Goal: Task Accomplishment & Management: Manage account settings

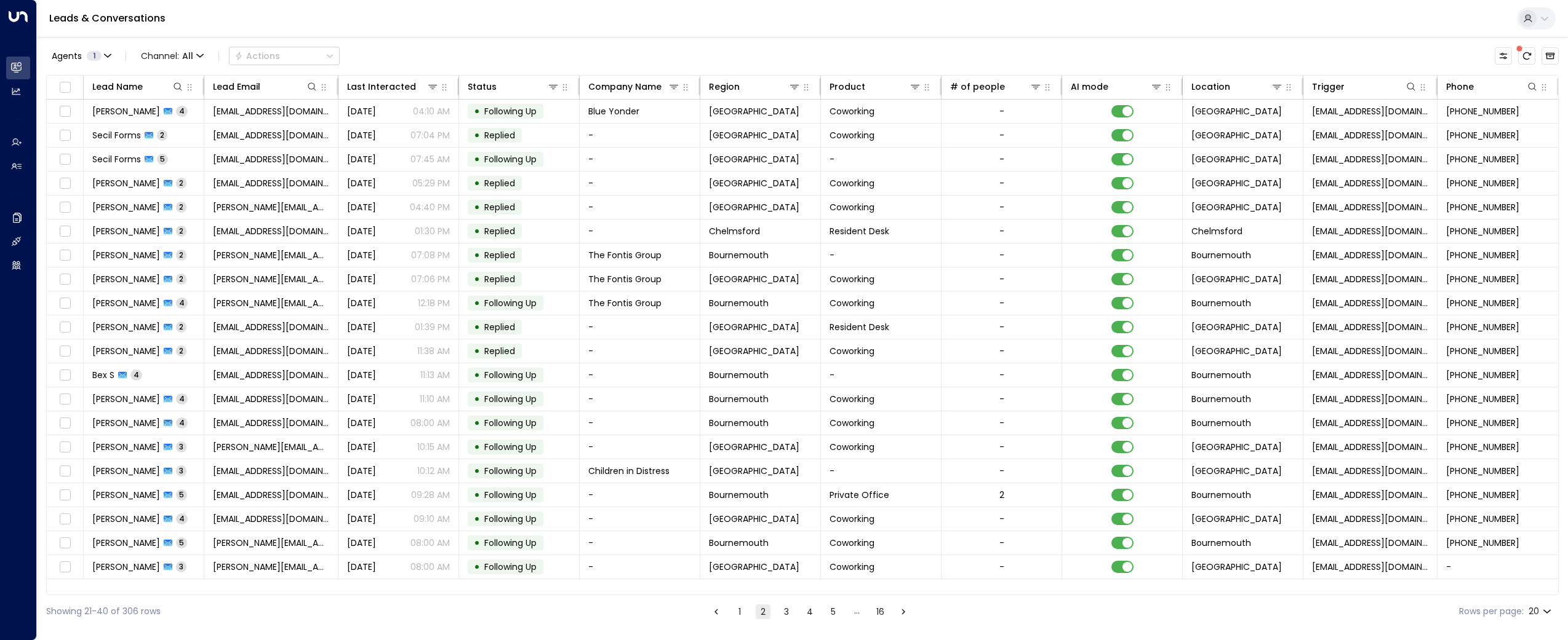
click at [387, 4] on div "Leads & Conversations" at bounding box center [803, 19] width 1531 height 38
click at [135, 112] on span "[PERSON_NAME]" at bounding box center [126, 110] width 68 height 12
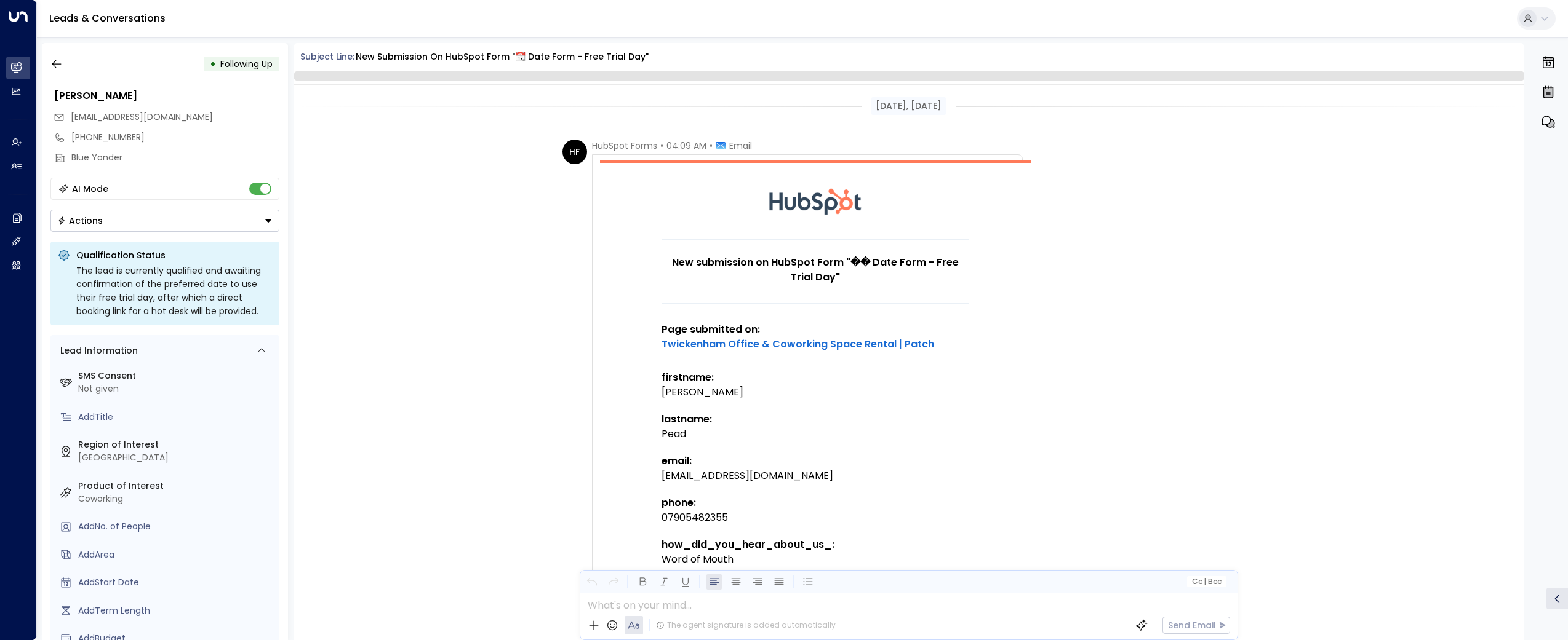
scroll to position [1406, 0]
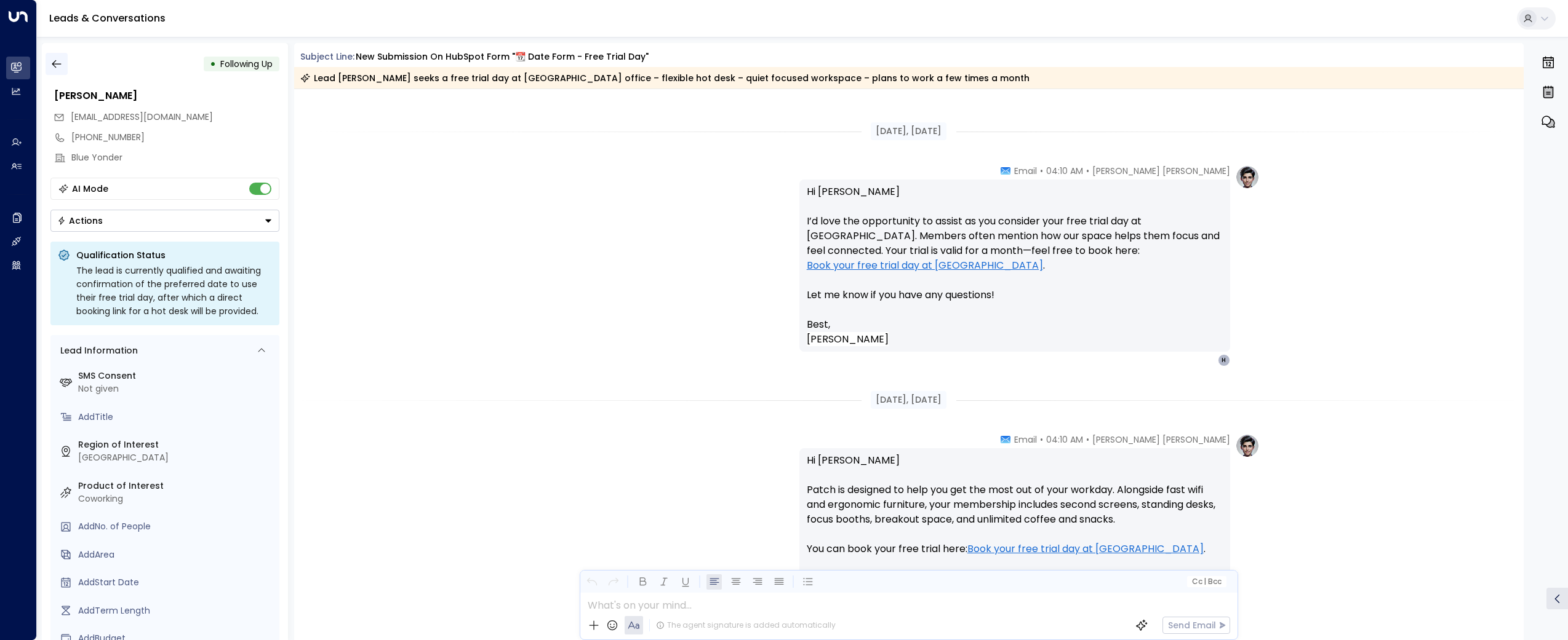
click at [45, 62] on button "button" at bounding box center [56, 64] width 22 height 22
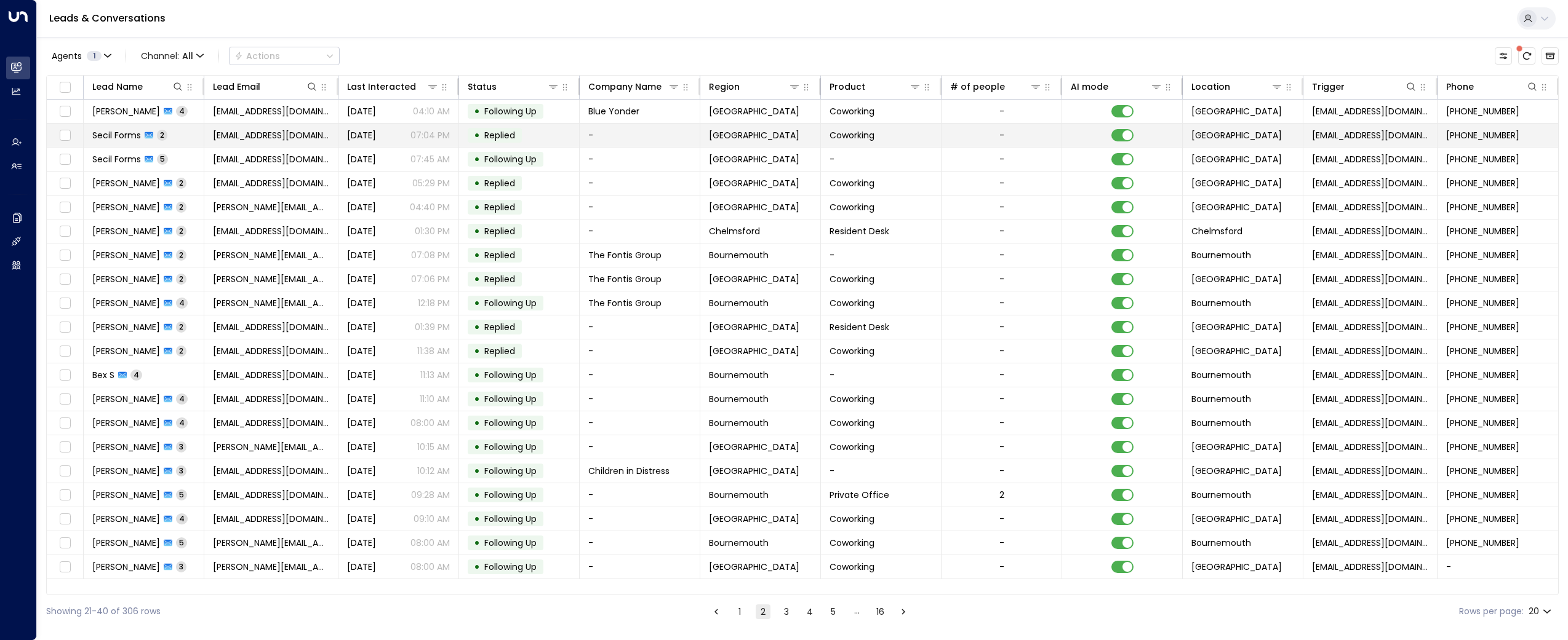
click at [104, 137] on span "Secil Forms" at bounding box center [116, 135] width 48 height 12
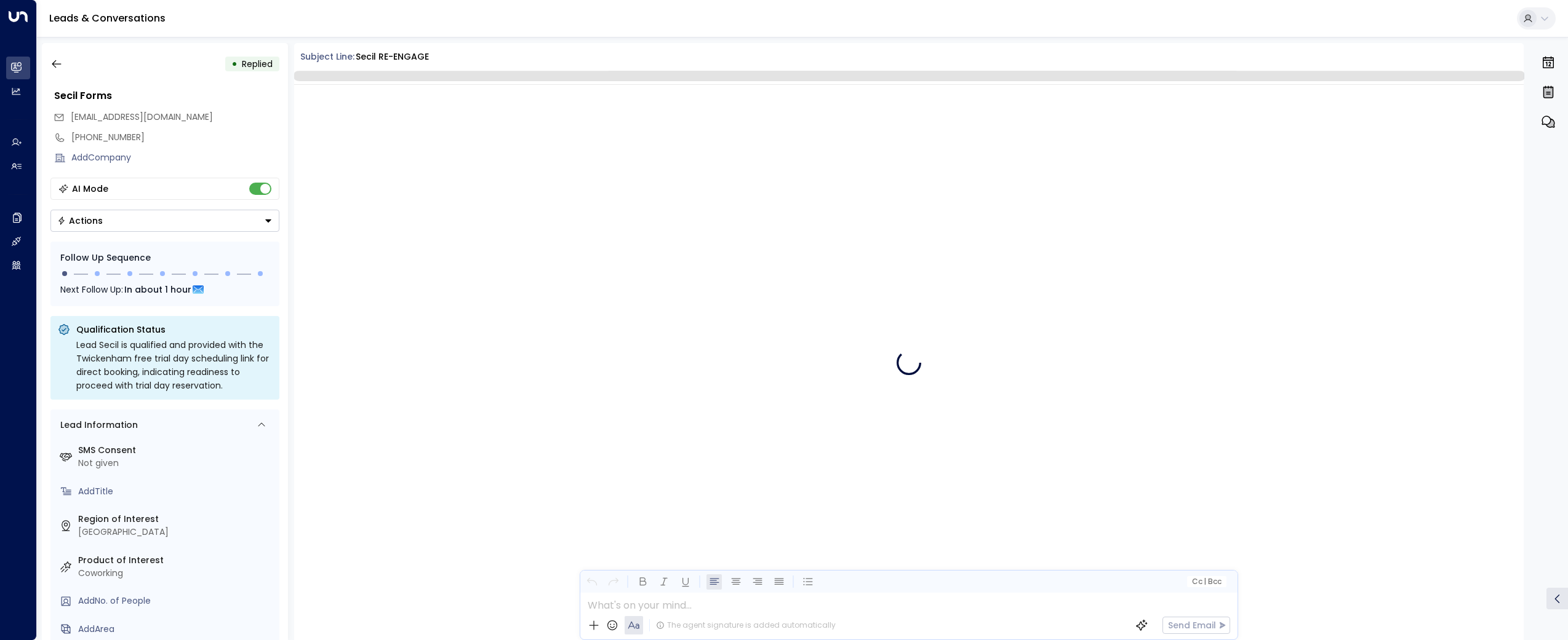
scroll to position [623, 0]
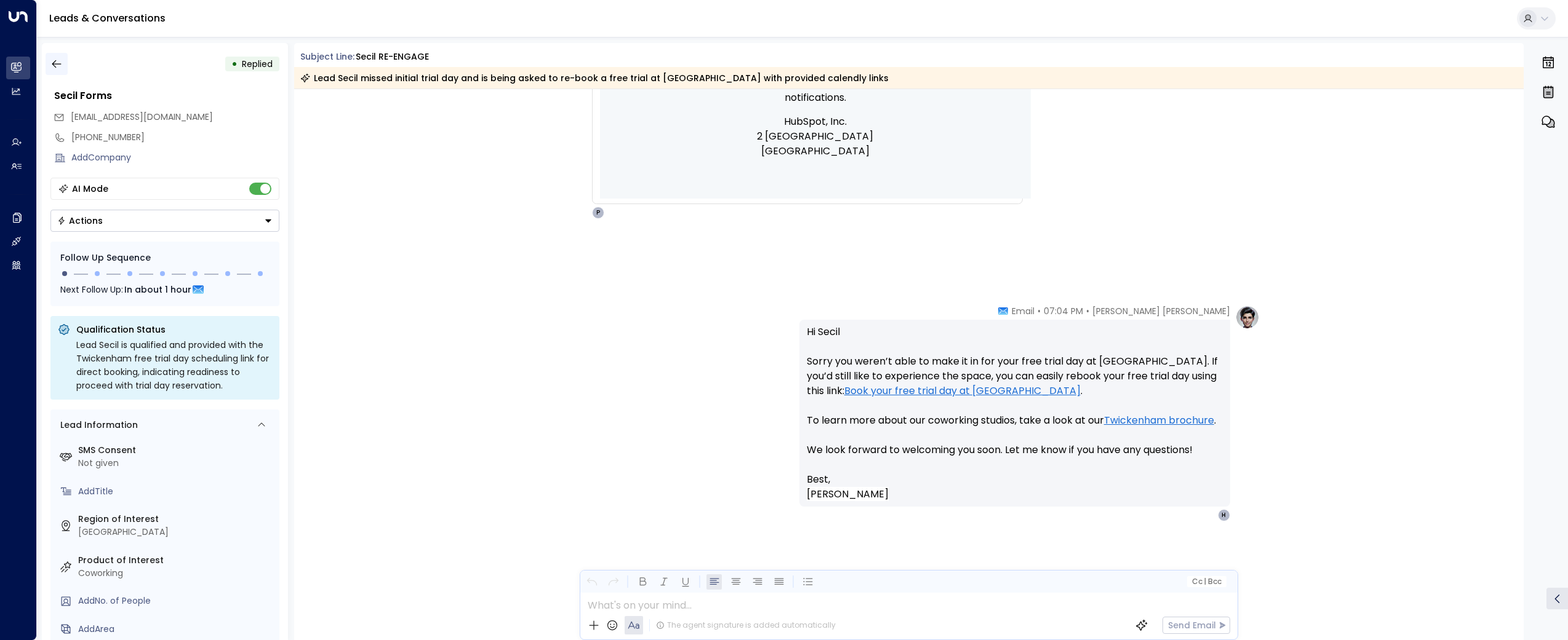
click at [52, 63] on icon "button" at bounding box center [56, 64] width 12 height 12
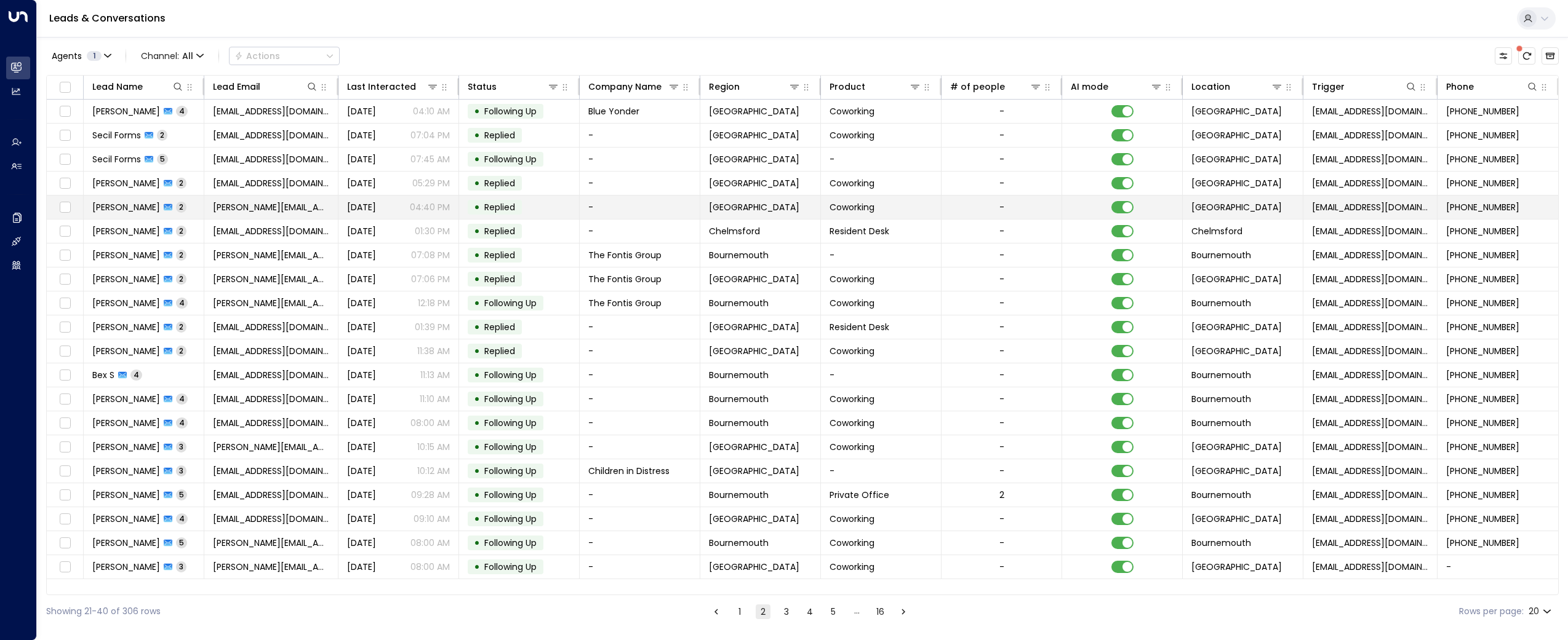
click at [149, 201] on span "[PERSON_NAME]" at bounding box center [126, 206] width 68 height 12
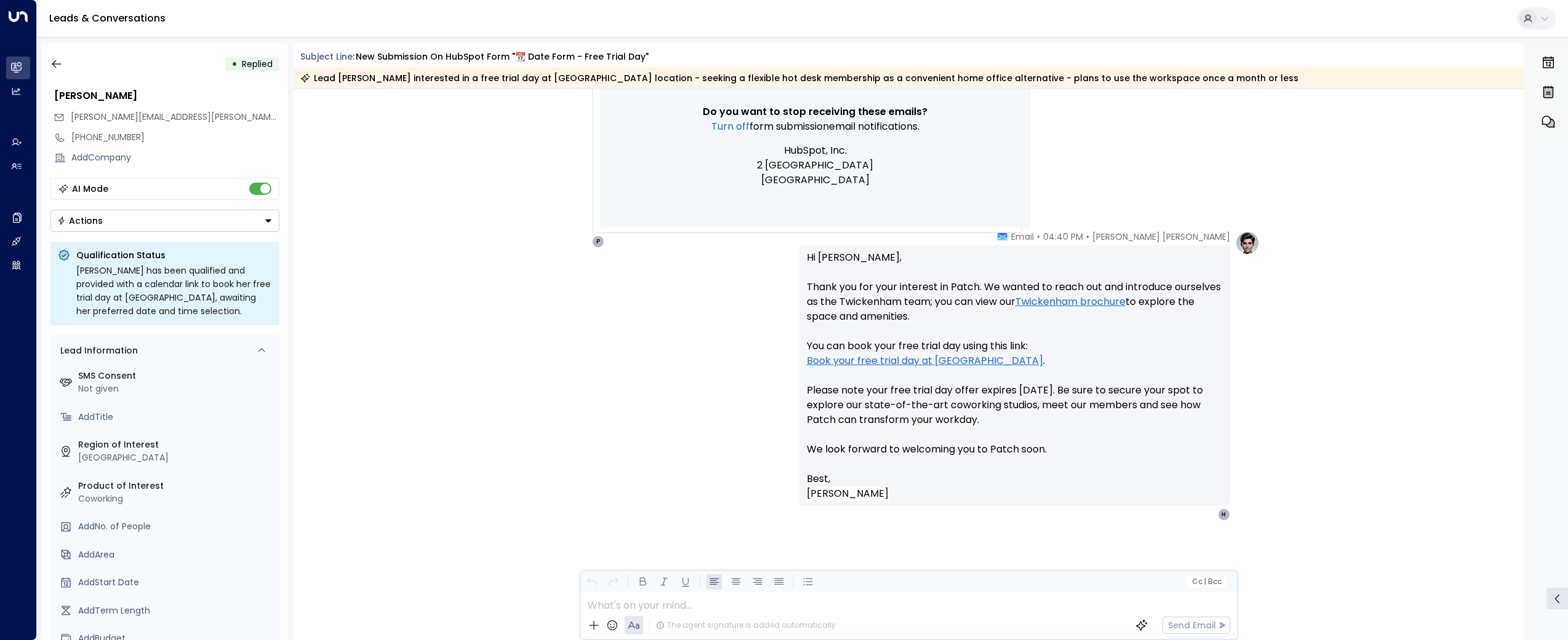
scroll to position [971, 0]
click at [53, 60] on icon "button" at bounding box center [56, 64] width 12 height 12
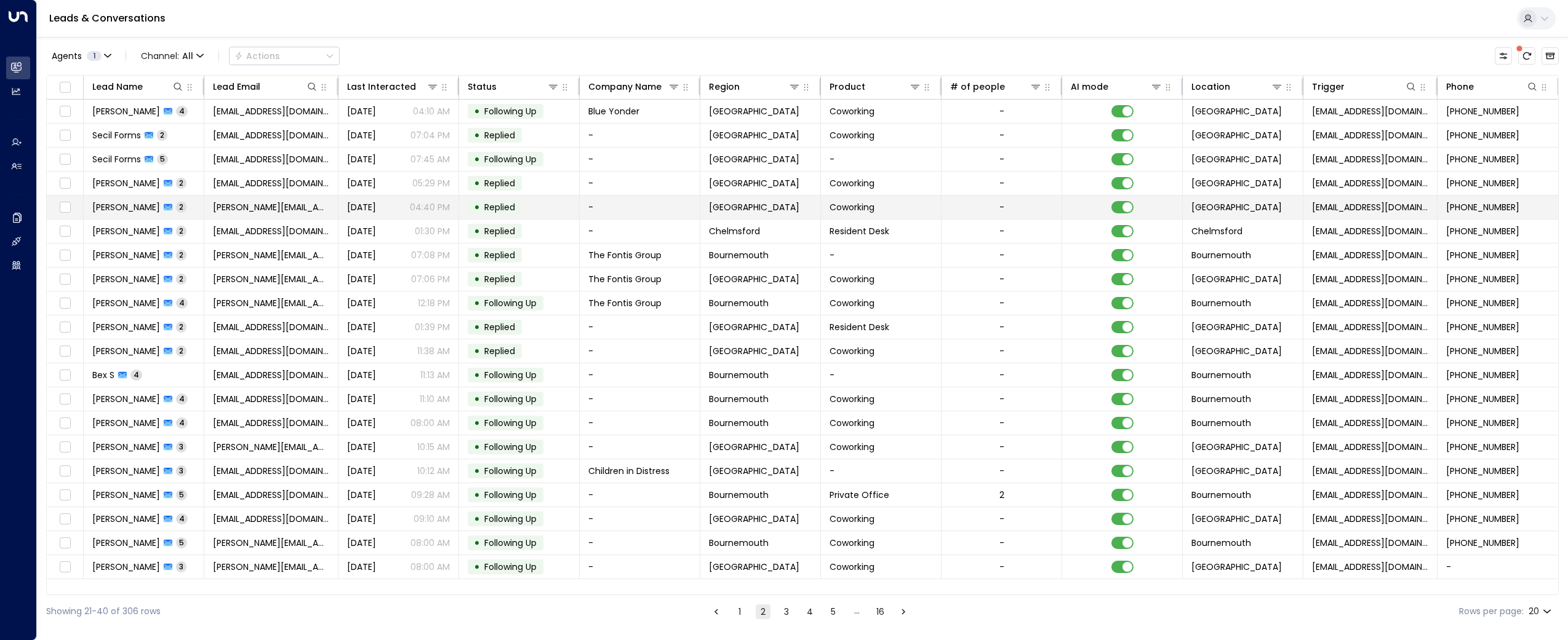
click at [239, 204] on span "[PERSON_NAME][EMAIL_ADDRESS][PERSON_NAME][DOMAIN_NAME]" at bounding box center [271, 206] width 116 height 12
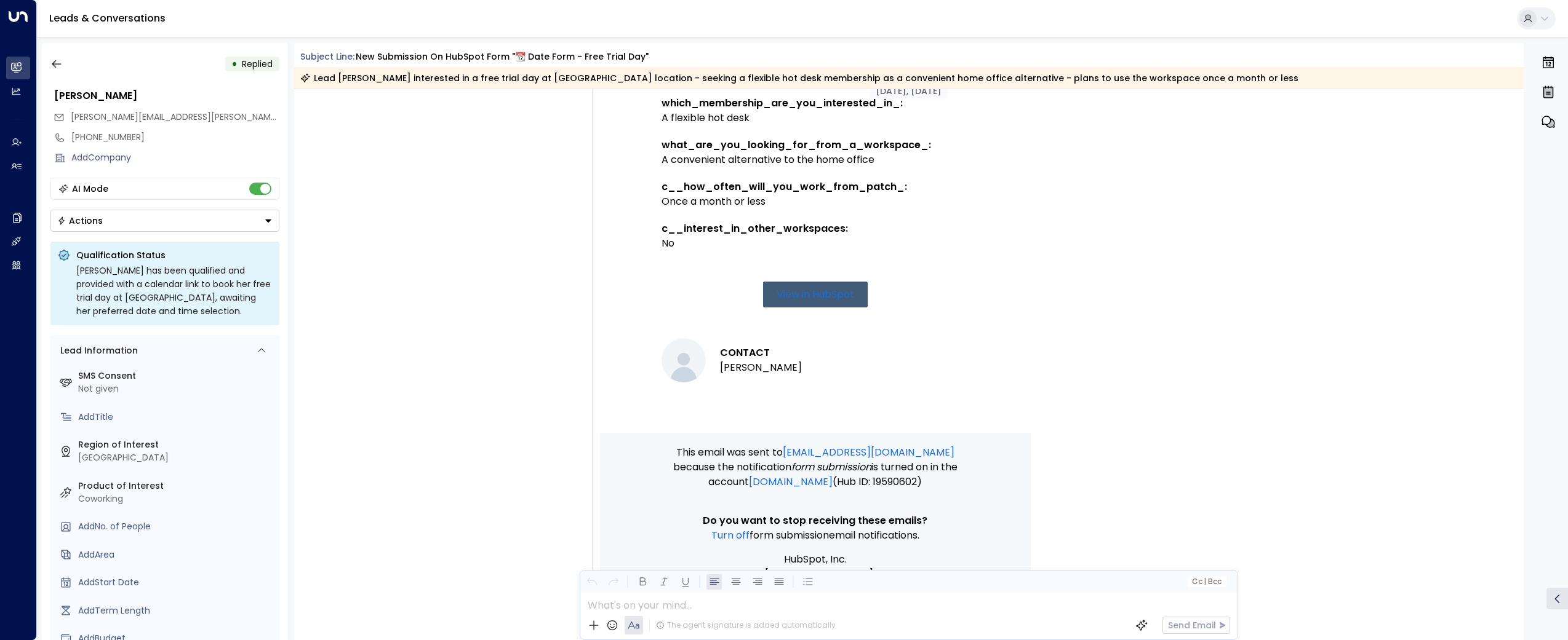
scroll to position [971, 0]
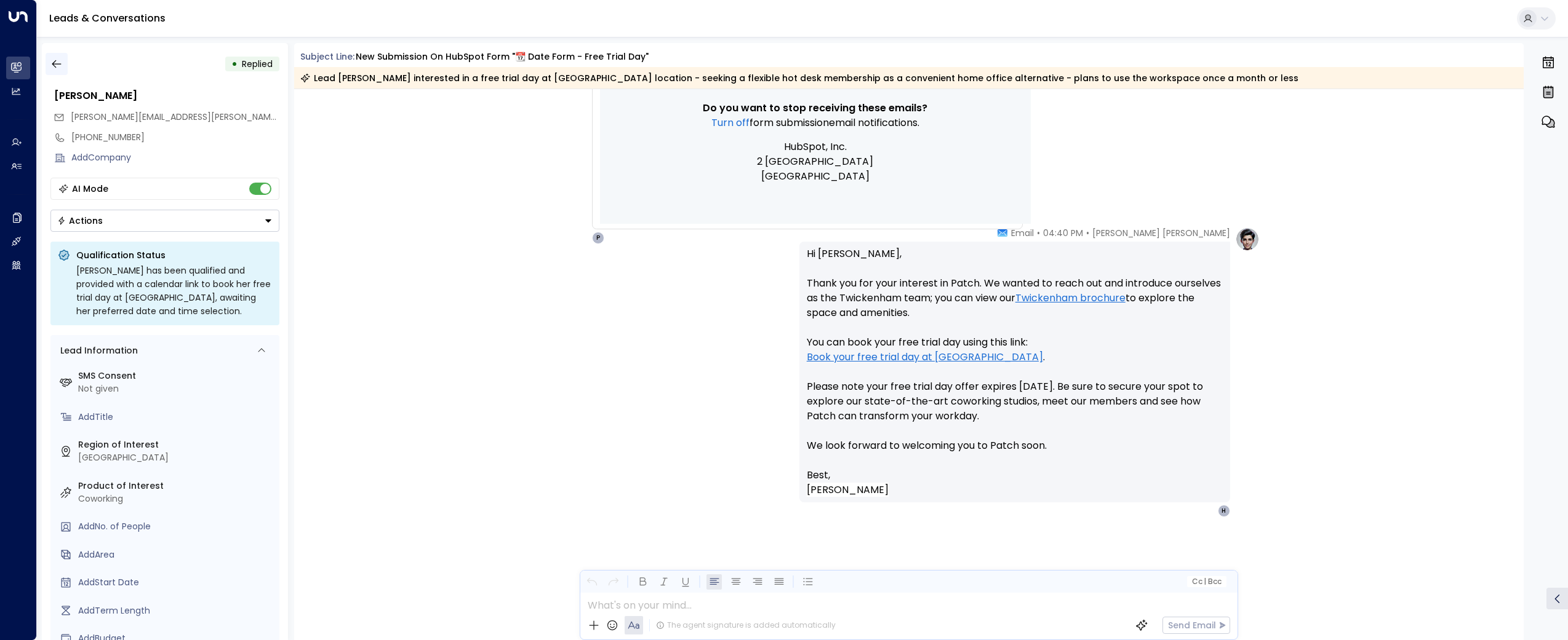
click at [58, 61] on icon "button" at bounding box center [56, 64] width 12 height 12
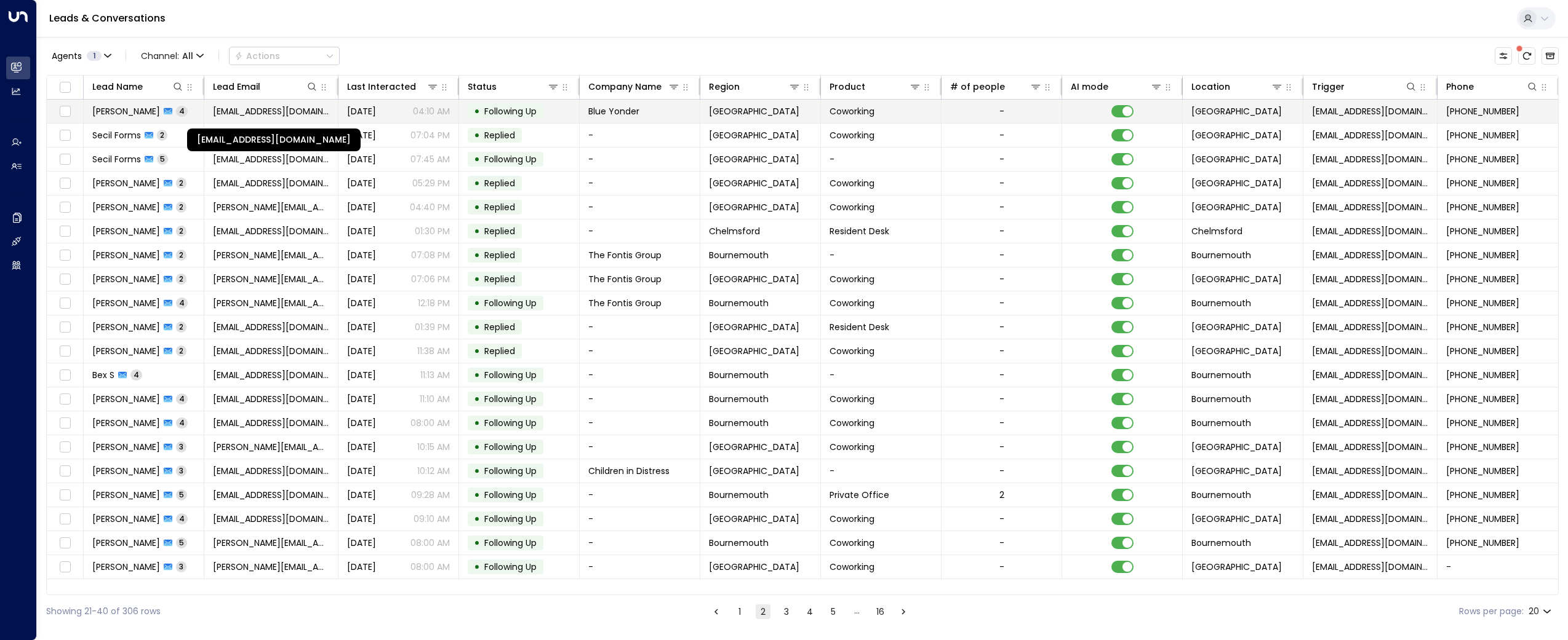
click at [266, 114] on span "[EMAIL_ADDRESS][DOMAIN_NAME]" at bounding box center [271, 110] width 116 height 12
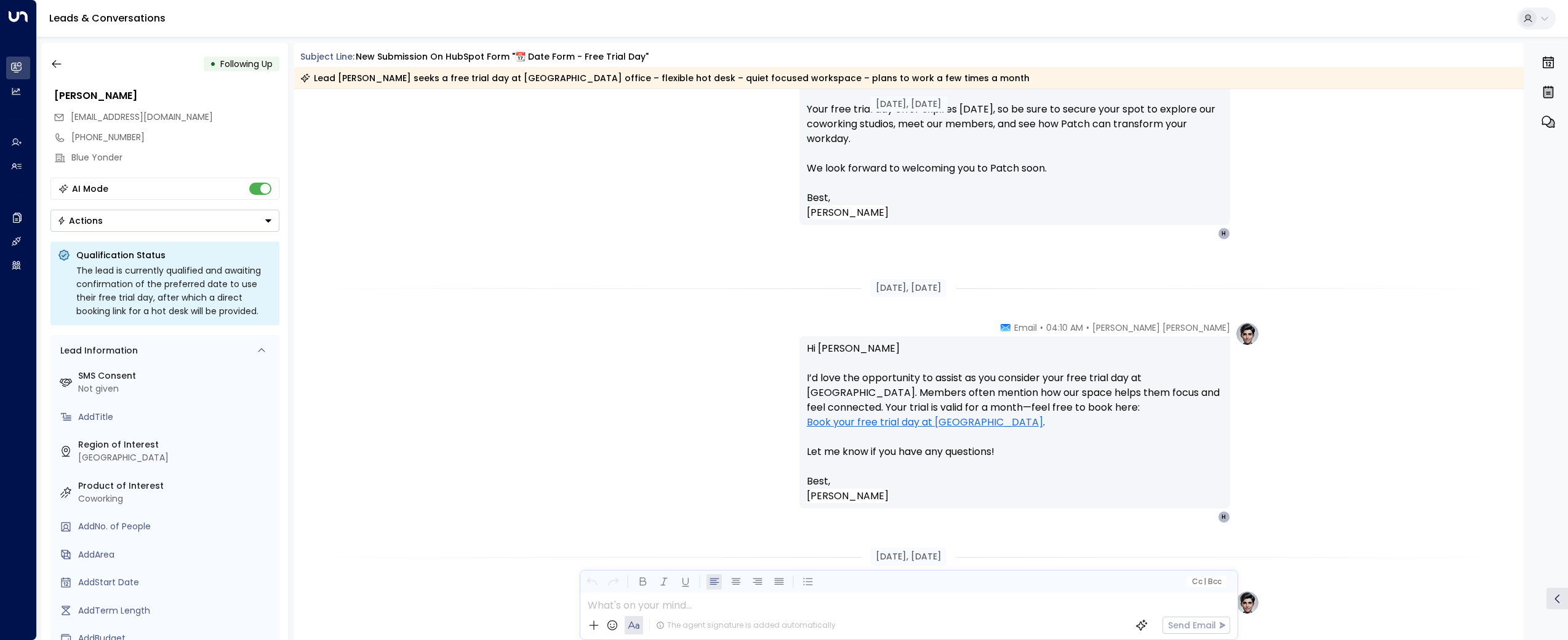
scroll to position [1270, 0]
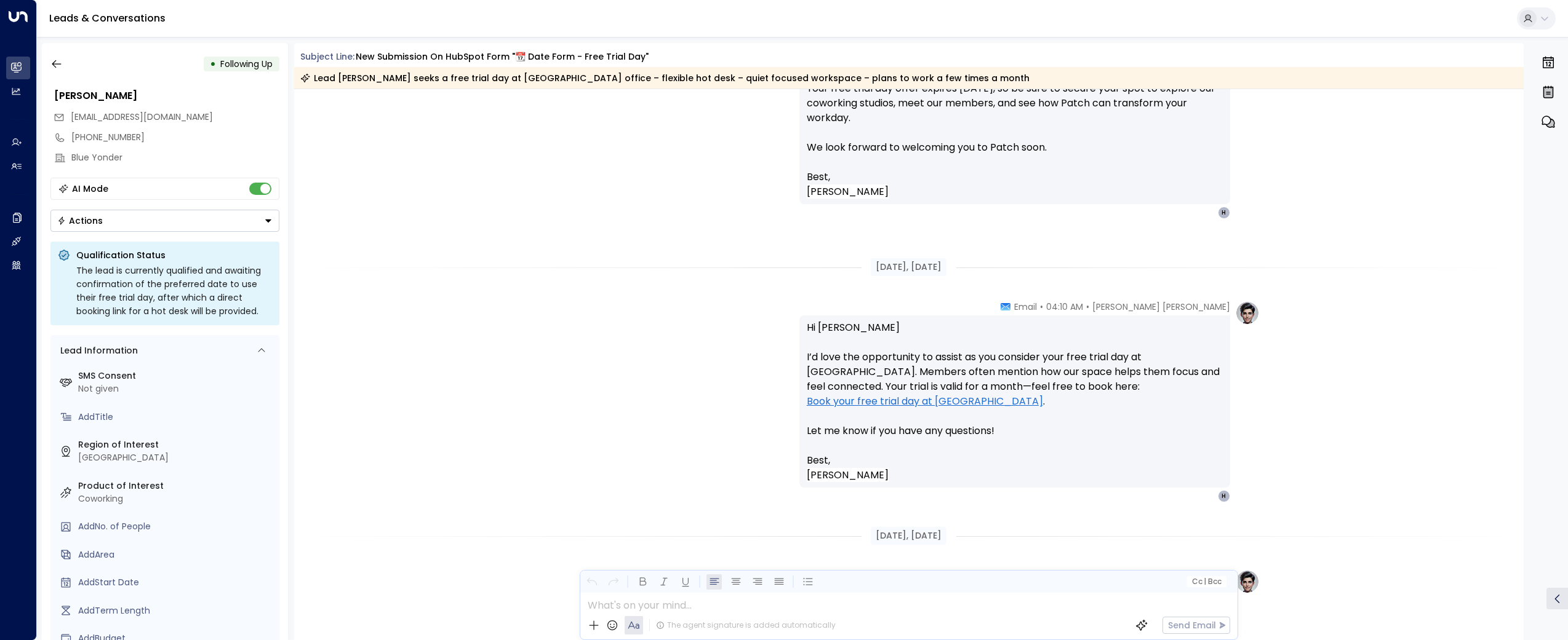
click at [56, 48] on div "• Following Up [PERSON_NAME] [PERSON_NAME][EMAIL_ADDRESS][PERSON_NAME][DOMAIN_N…" at bounding box center [165, 341] width 246 height 597
click at [56, 69] on icon "button" at bounding box center [56, 64] width 12 height 12
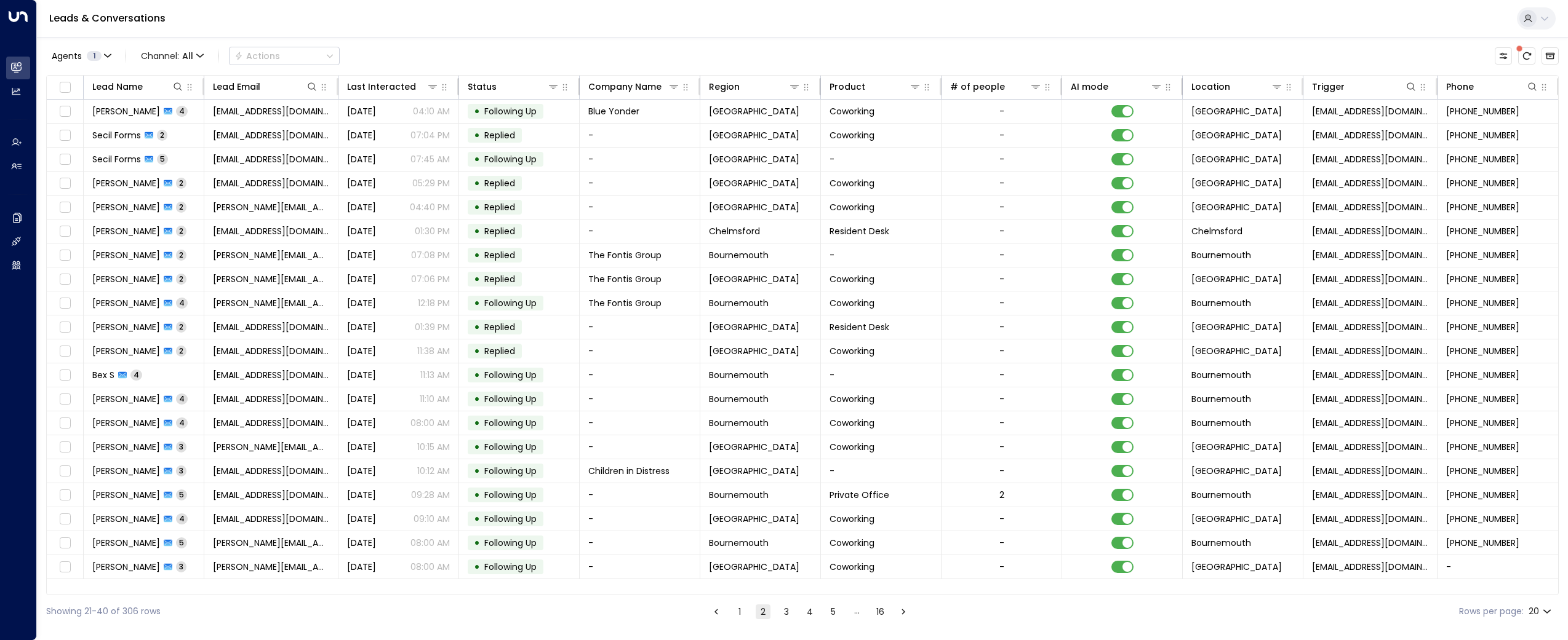
click at [264, 66] on div "Agents 1 Channel: All Actions" at bounding box center [193, 56] width 294 height 25
click at [1542, 23] on button at bounding box center [1537, 18] width 39 height 22
click at [1347, 17] on div at bounding box center [784, 320] width 1568 height 640
click at [728, 613] on ul "1 2 3 4 5 … 16" at bounding box center [810, 611] width 203 height 15
click at [733, 611] on button "1" at bounding box center [740, 612] width 15 height 15
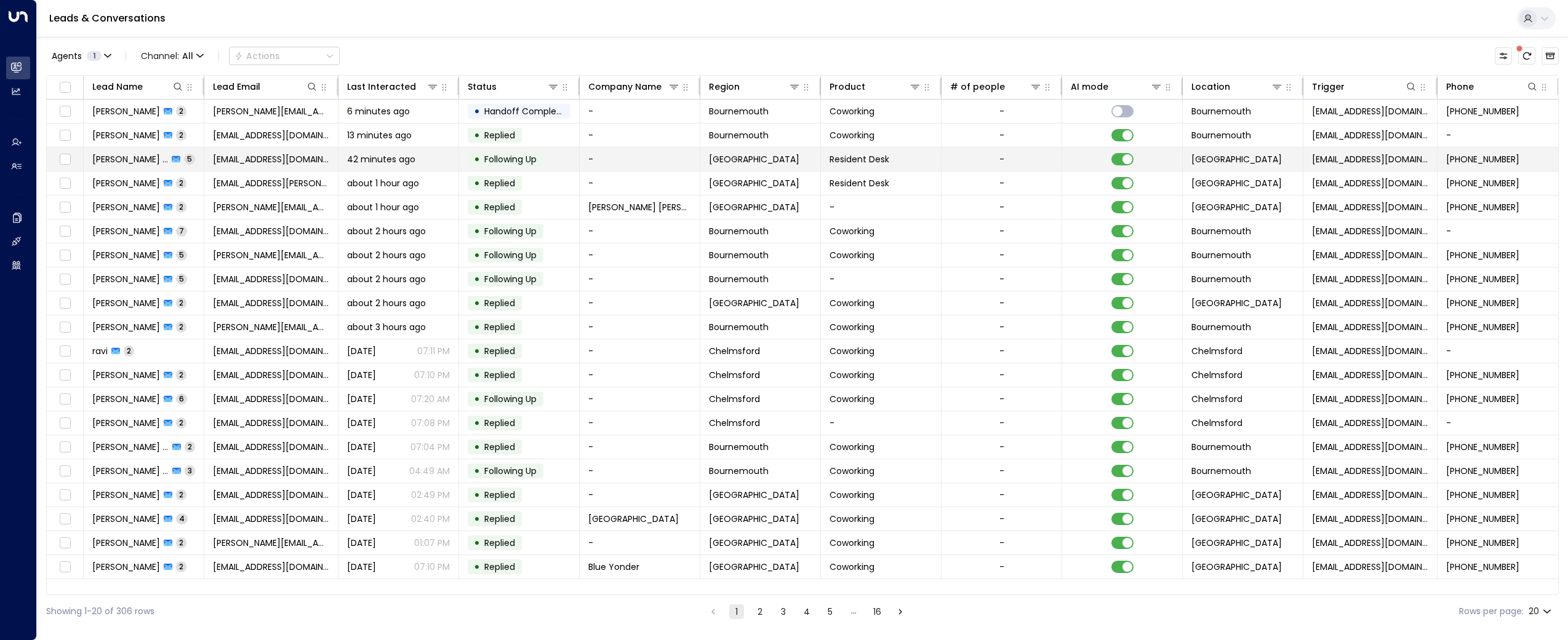
click at [118, 157] on span "[PERSON_NAME] [PERSON_NAME]" at bounding box center [130, 159] width 76 height 12
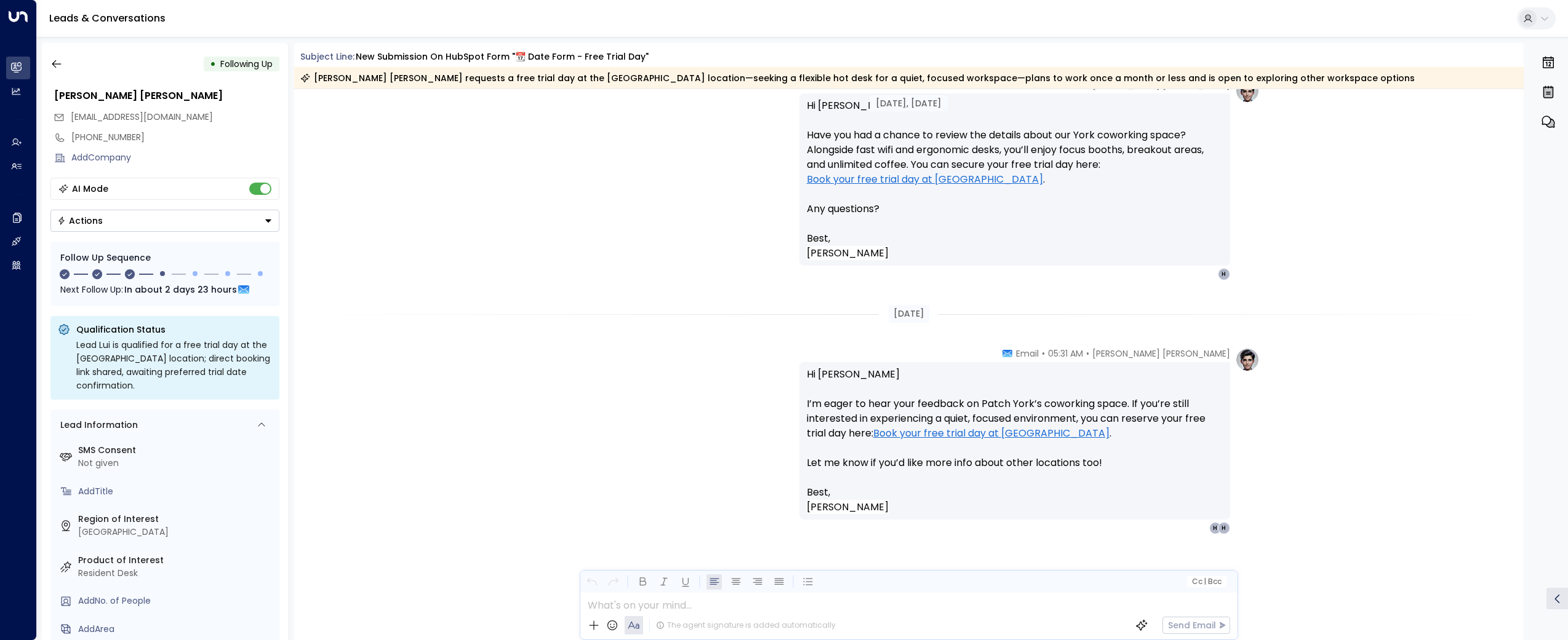
scroll to position [1734, 0]
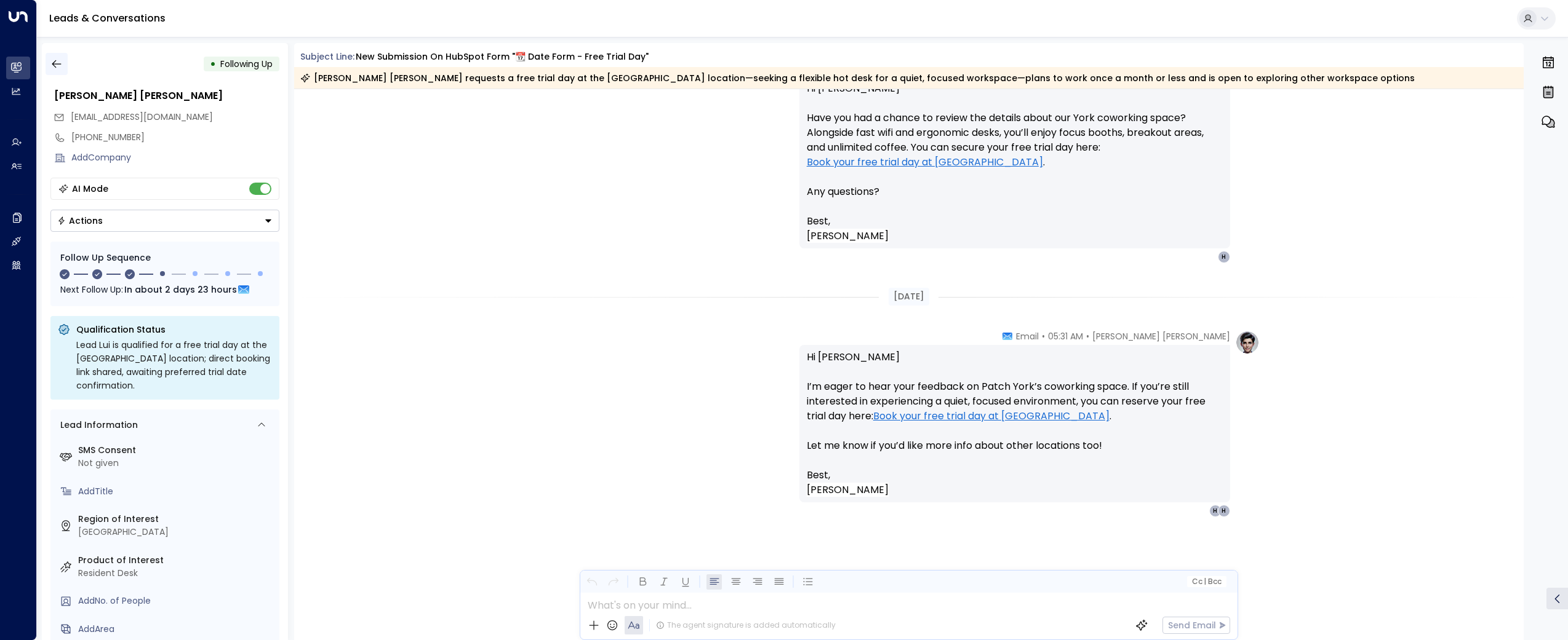
click at [49, 60] on button "button" at bounding box center [56, 64] width 22 height 22
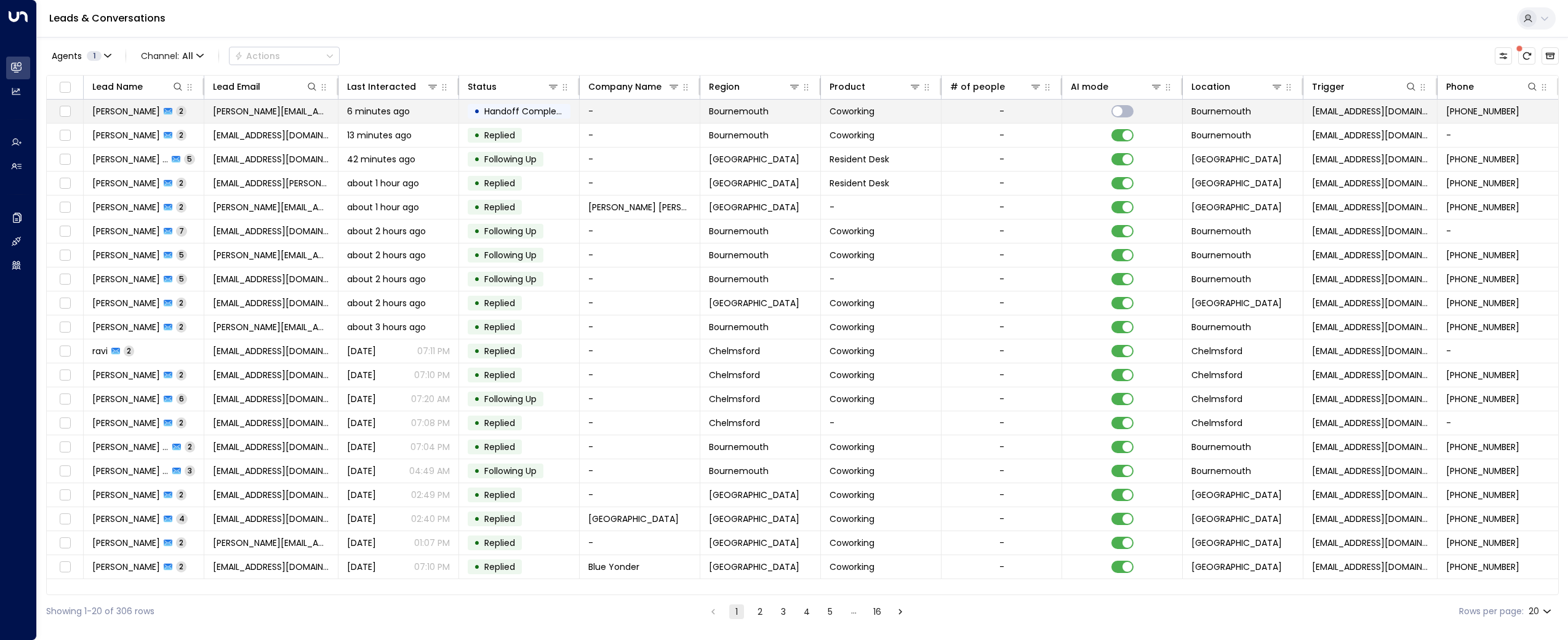
click at [148, 119] on td "[PERSON_NAME] 2" at bounding box center [144, 111] width 121 height 23
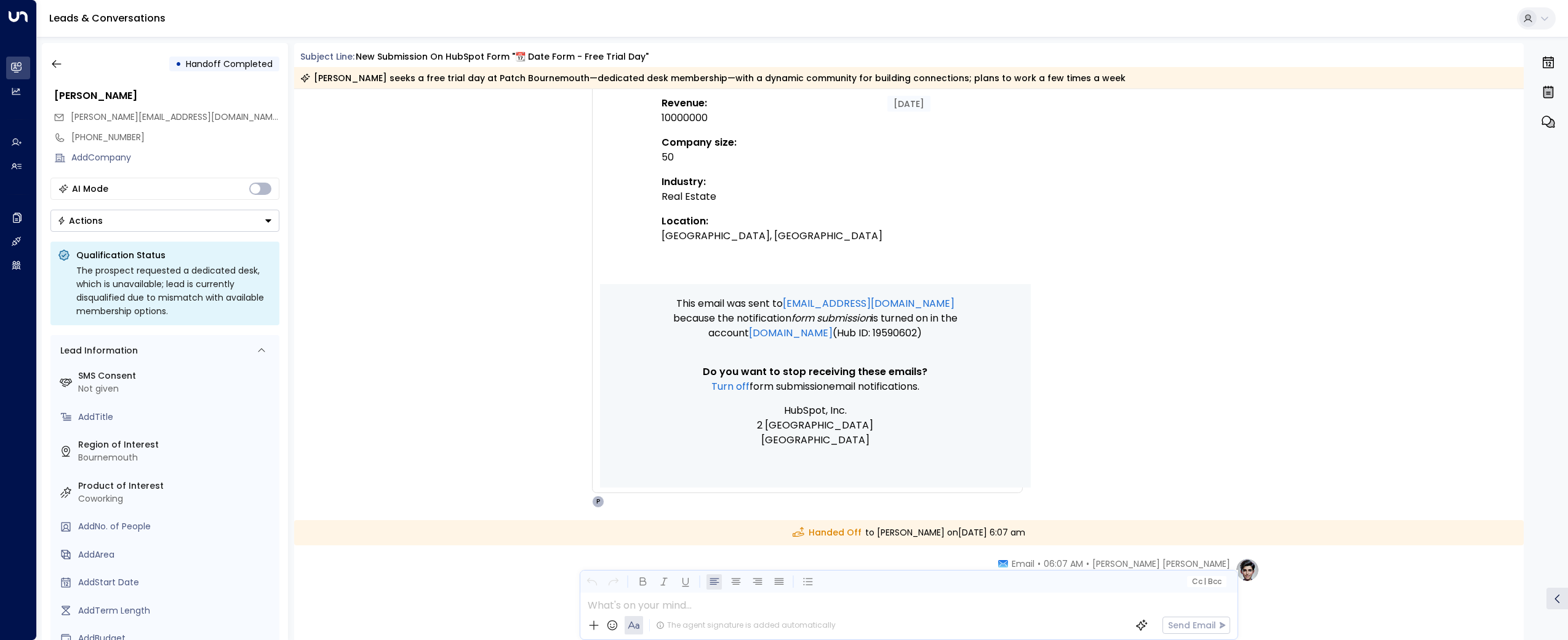
scroll to position [1199, 0]
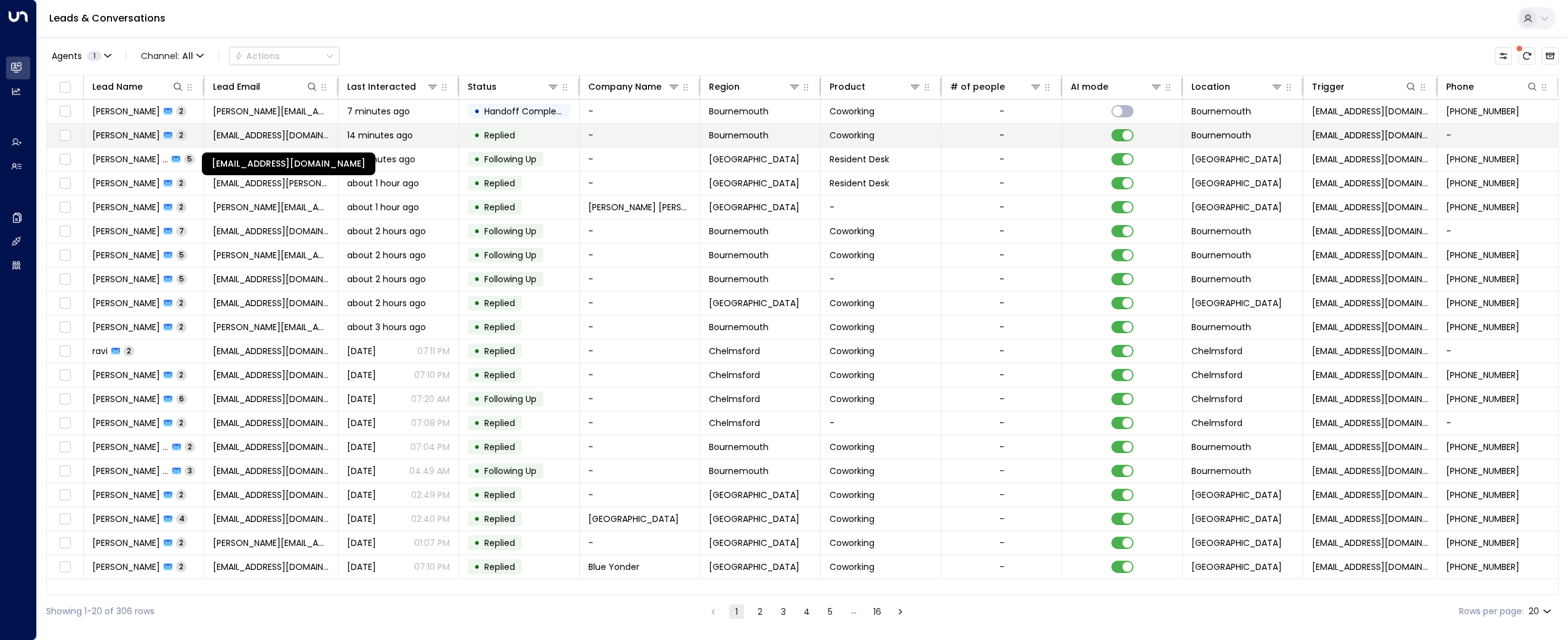
click at [234, 136] on span "[EMAIL_ADDRESS][DOMAIN_NAME]" at bounding box center [271, 135] width 116 height 12
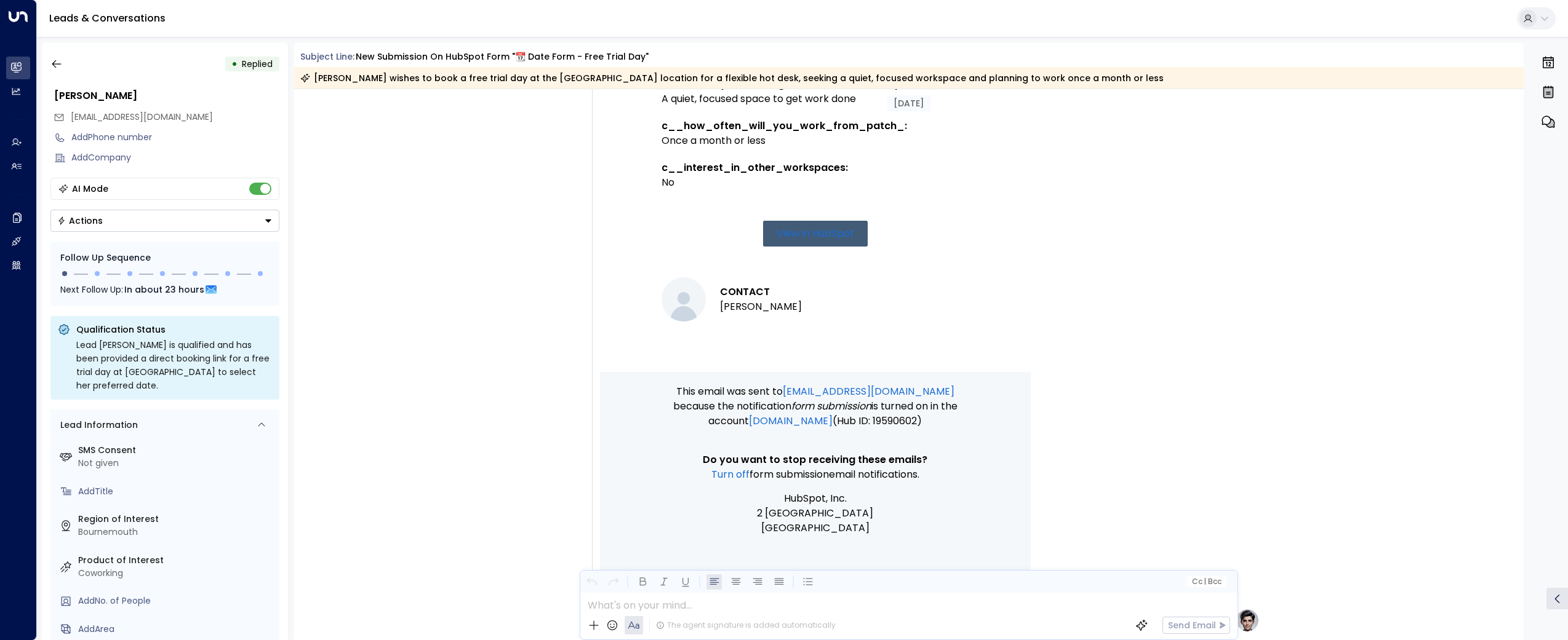
scroll to position [942, 0]
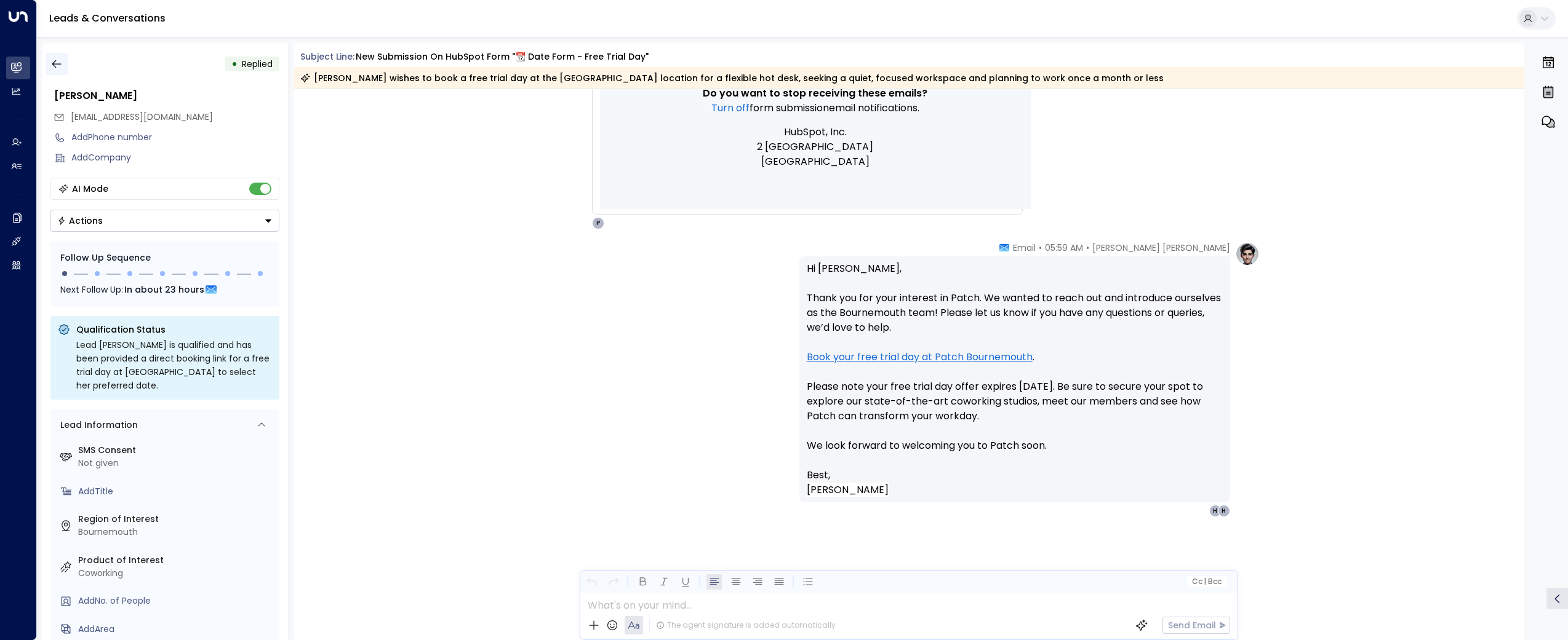
click at [55, 65] on icon "button" at bounding box center [56, 64] width 12 height 12
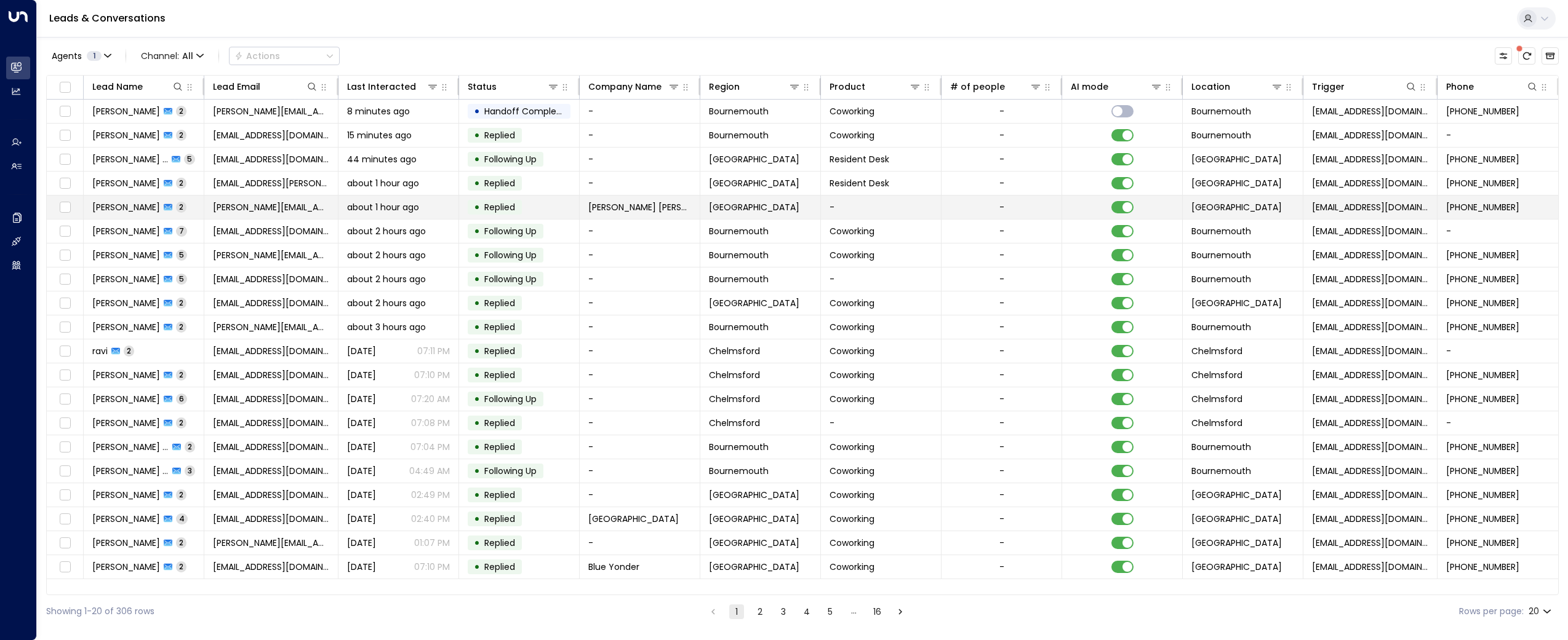
scroll to position [0, 2]
click at [130, 210] on span "[PERSON_NAME]" at bounding box center [125, 206] width 68 height 12
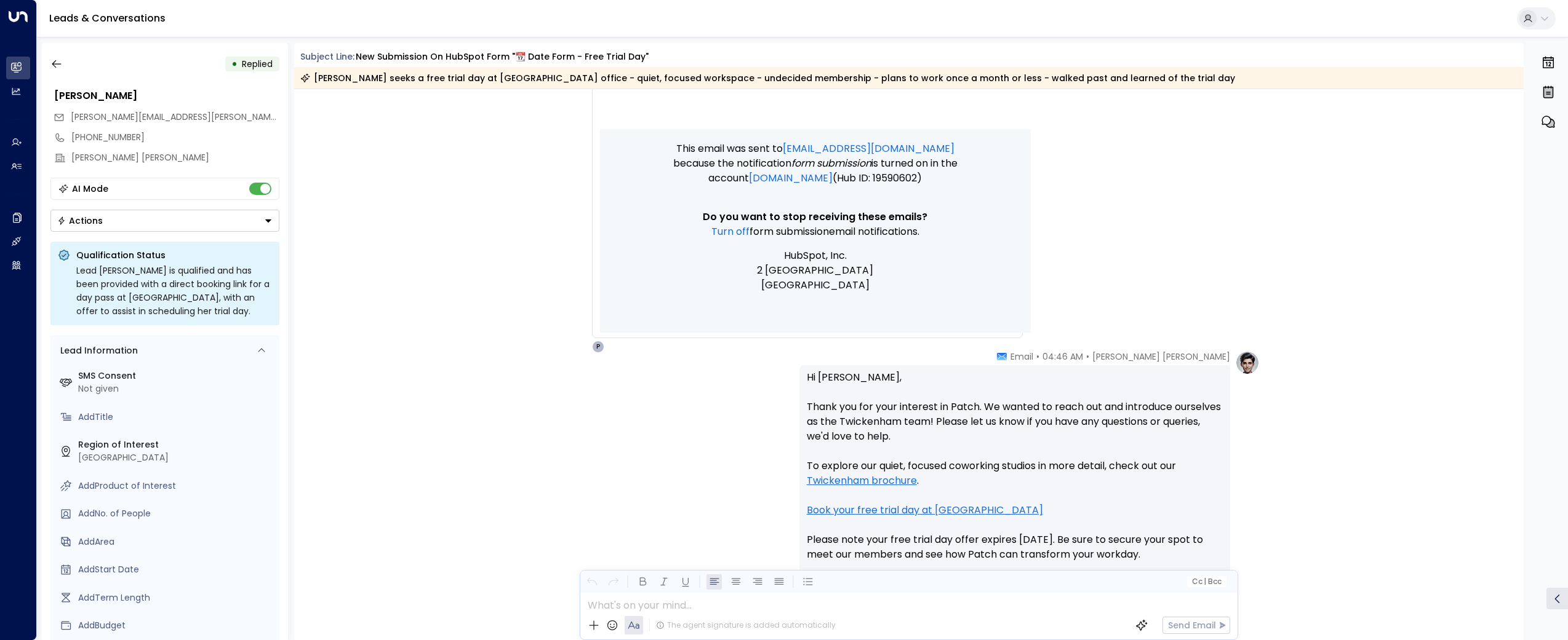
scroll to position [982, 0]
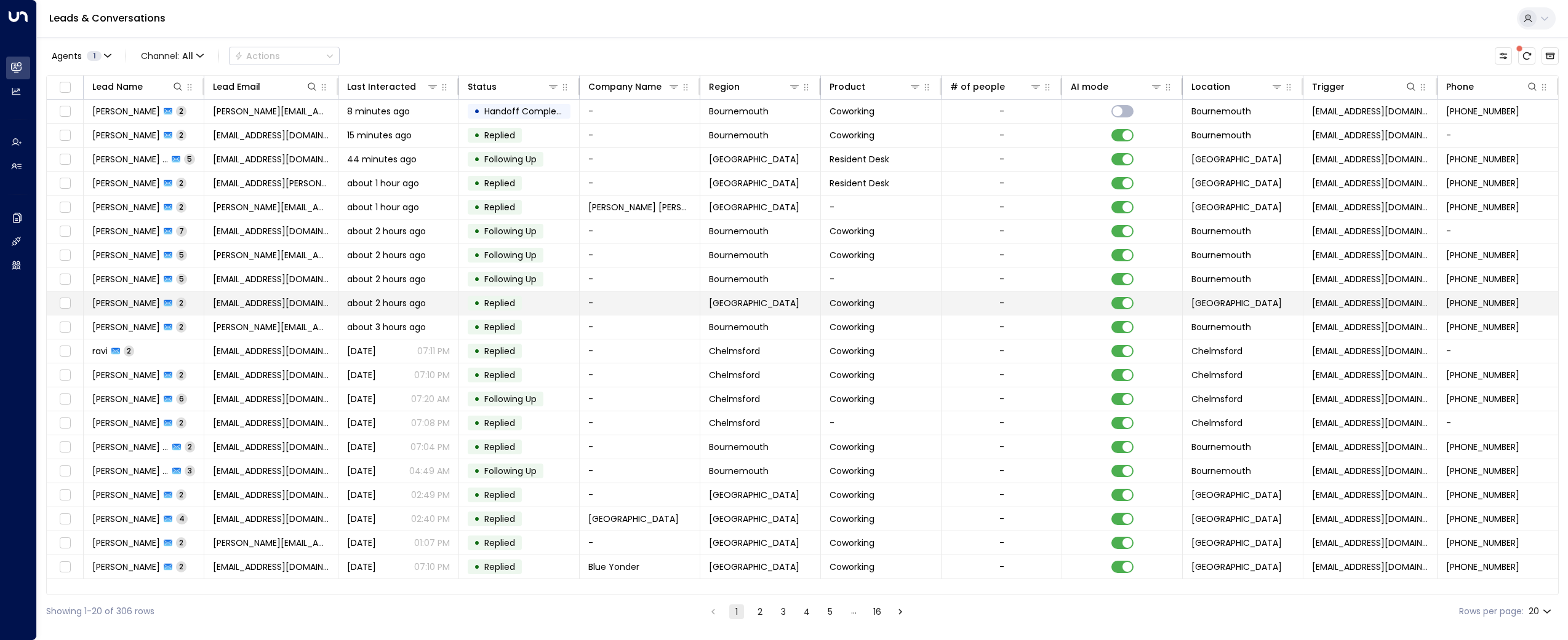
click at [266, 302] on span "[EMAIL_ADDRESS][DOMAIN_NAME]" at bounding box center [271, 303] width 116 height 12
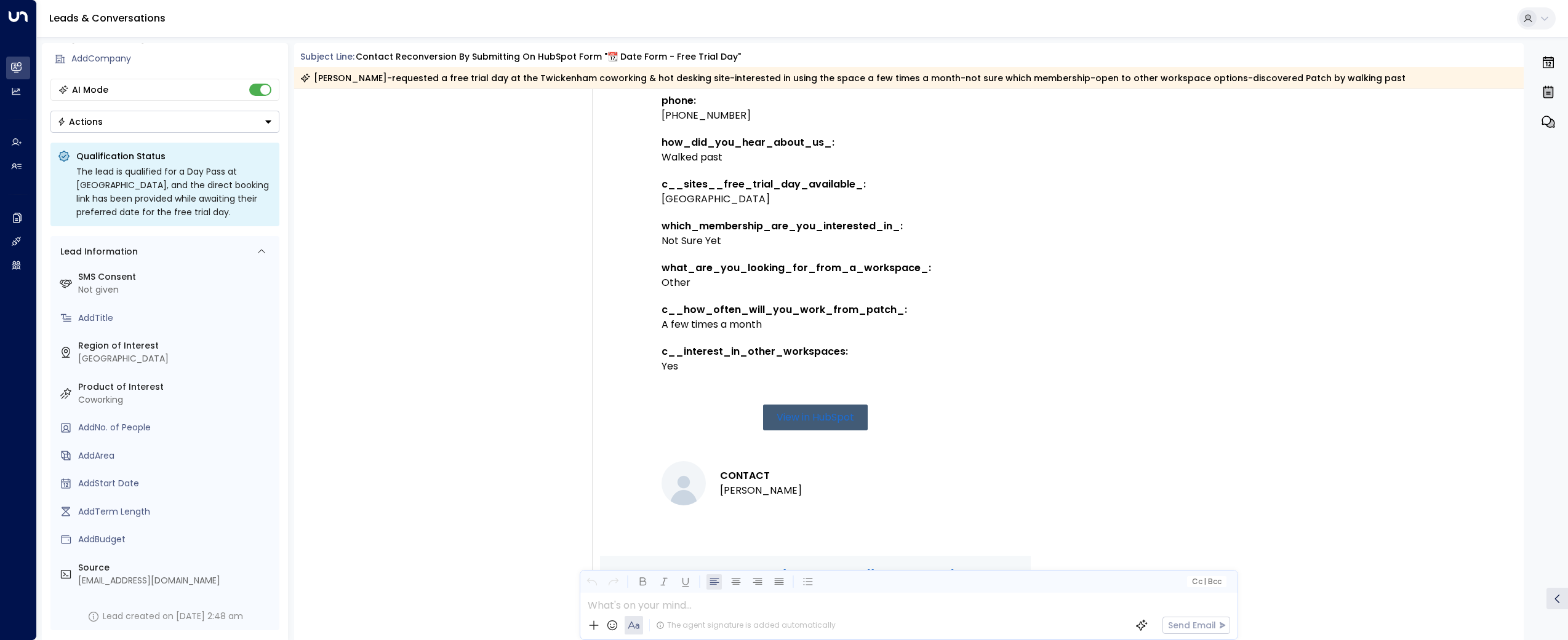
scroll to position [928, 0]
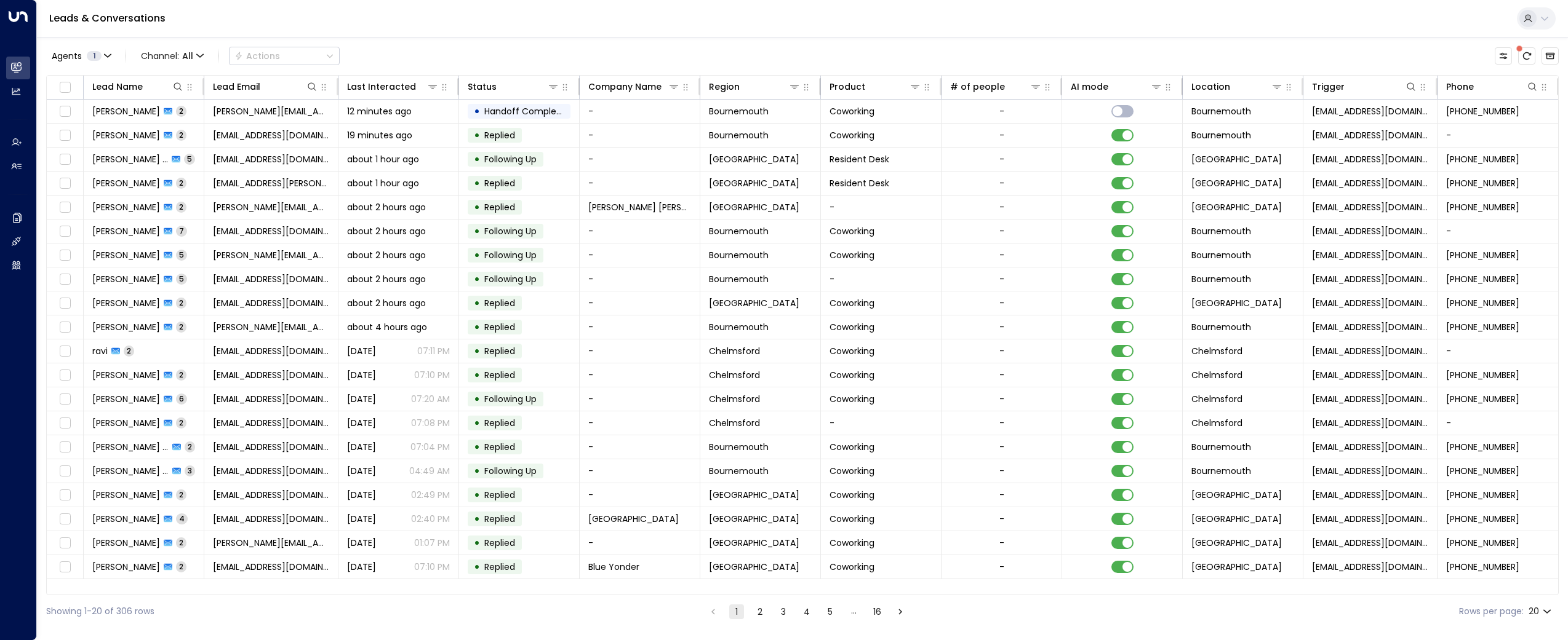
click at [852, 615] on div "…" at bounding box center [853, 612] width 15 height 15
click at [819, 611] on ul "1 2 3 4 5 … 16" at bounding box center [807, 611] width 203 height 15
click at [823, 613] on button "5" at bounding box center [830, 612] width 15 height 15
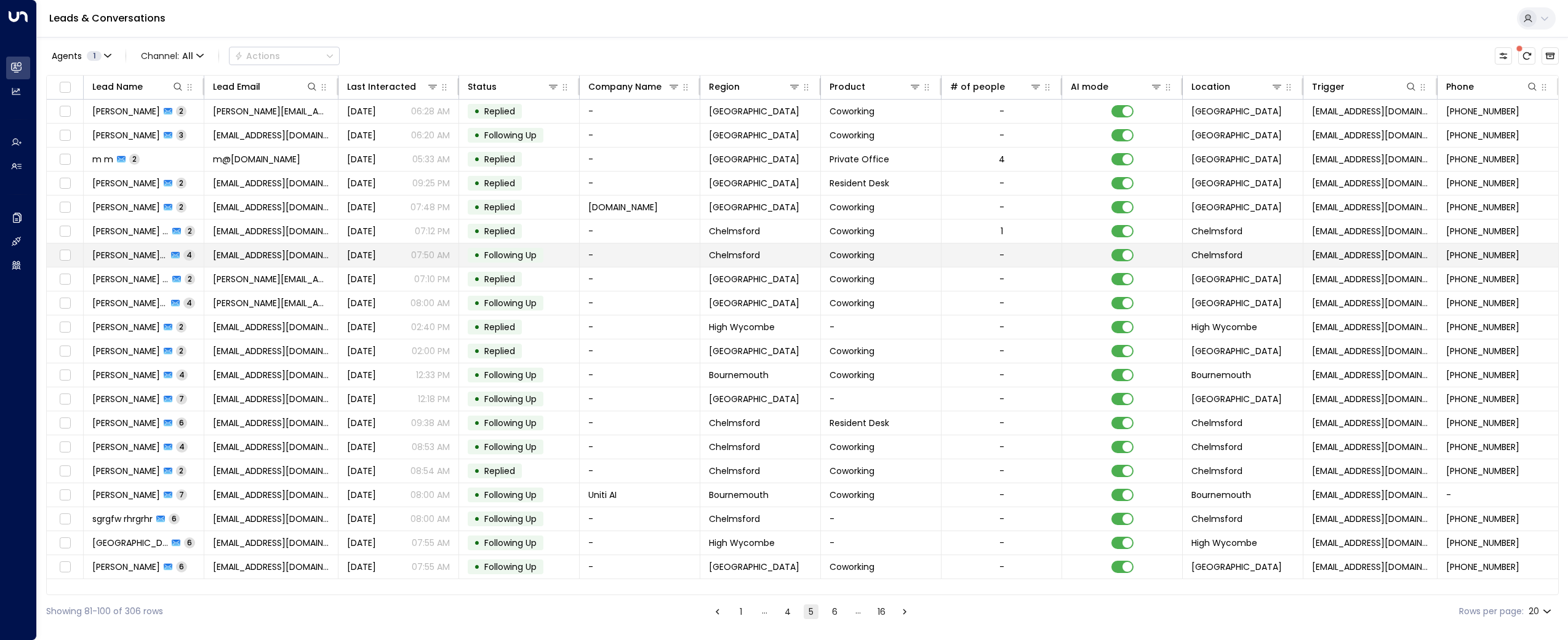
click at [273, 249] on span "[EMAIL_ADDRESS][DOMAIN_NAME]" at bounding box center [271, 255] width 116 height 12
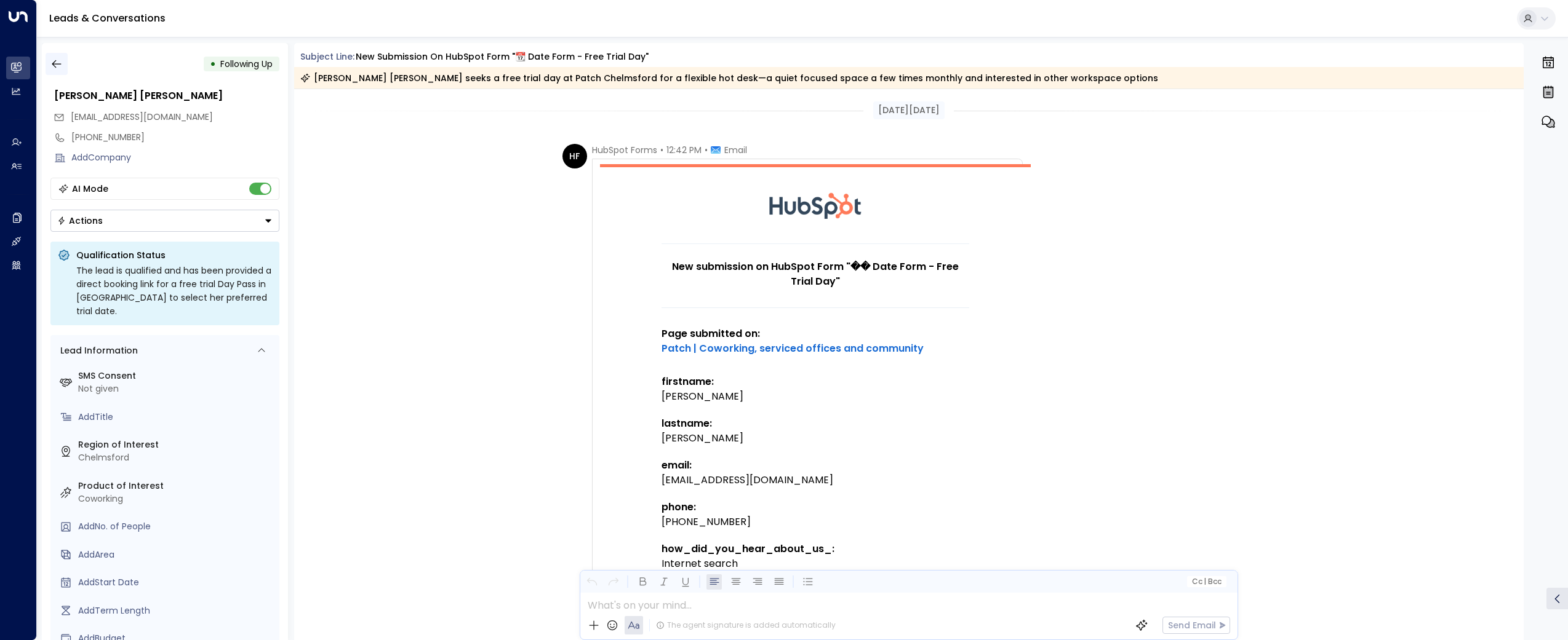
click at [51, 68] on icon "button" at bounding box center [56, 64] width 12 height 12
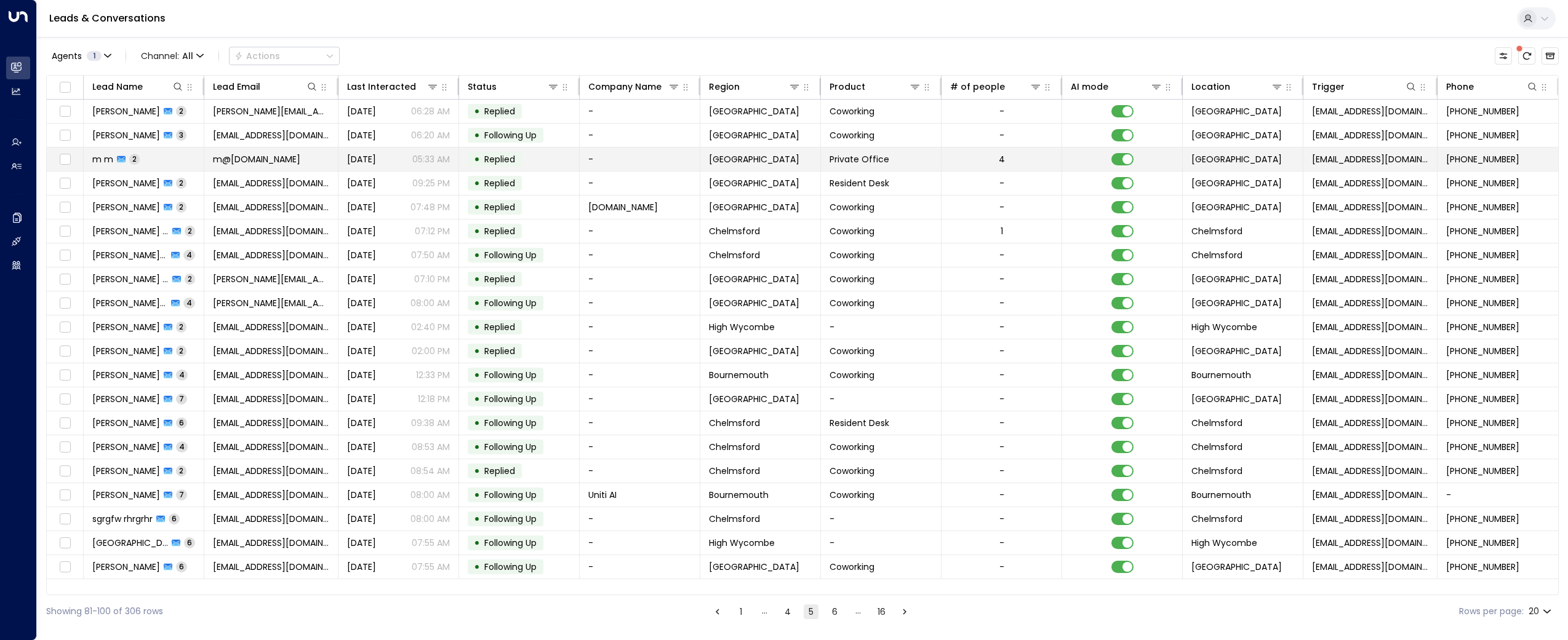
click at [299, 160] on td "m@[DOMAIN_NAME]" at bounding box center [271, 159] width 134 height 23
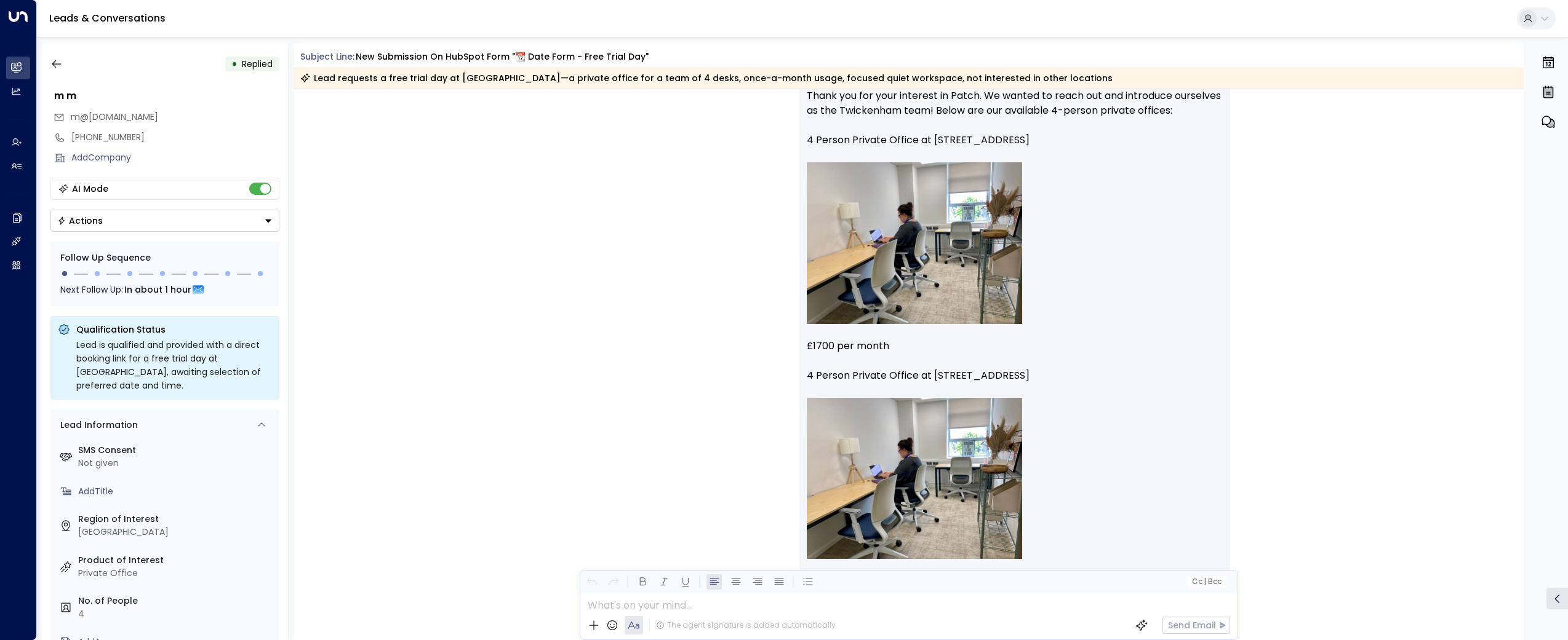
scroll to position [1498, 0]
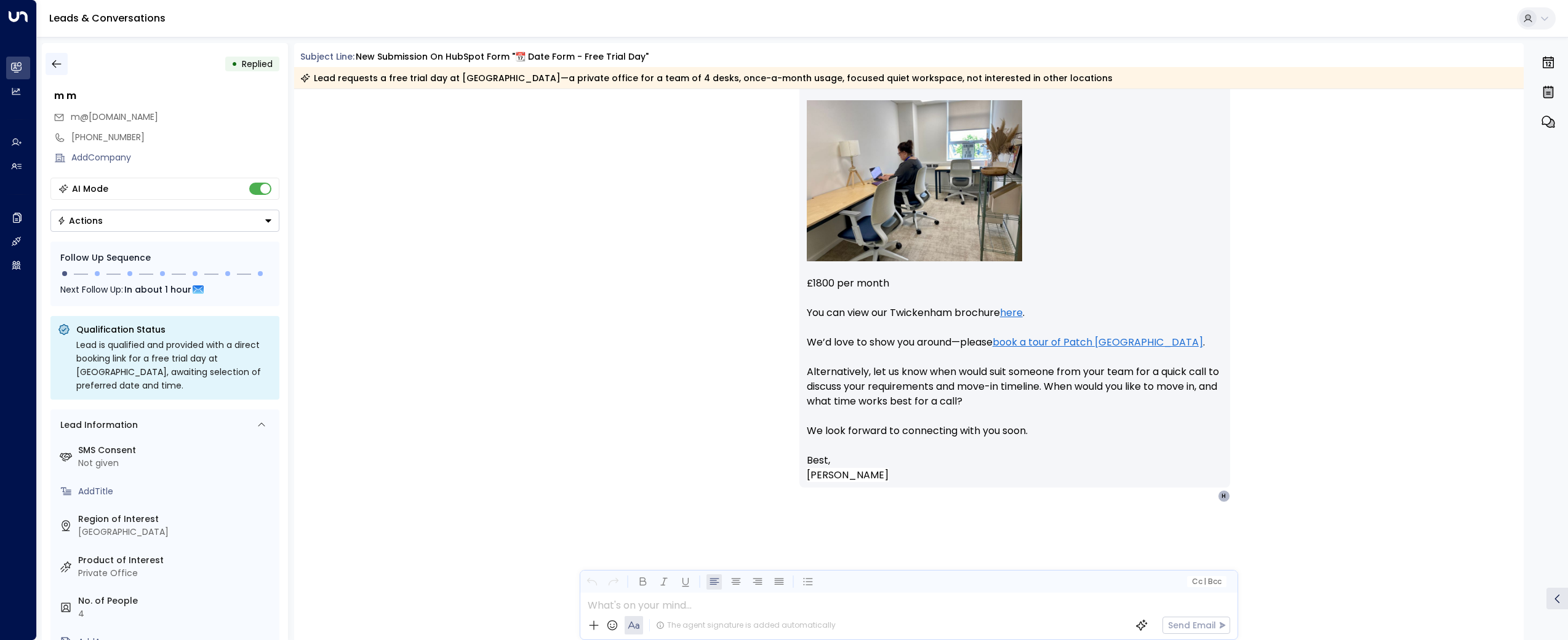
click at [51, 63] on icon "button" at bounding box center [56, 64] width 12 height 12
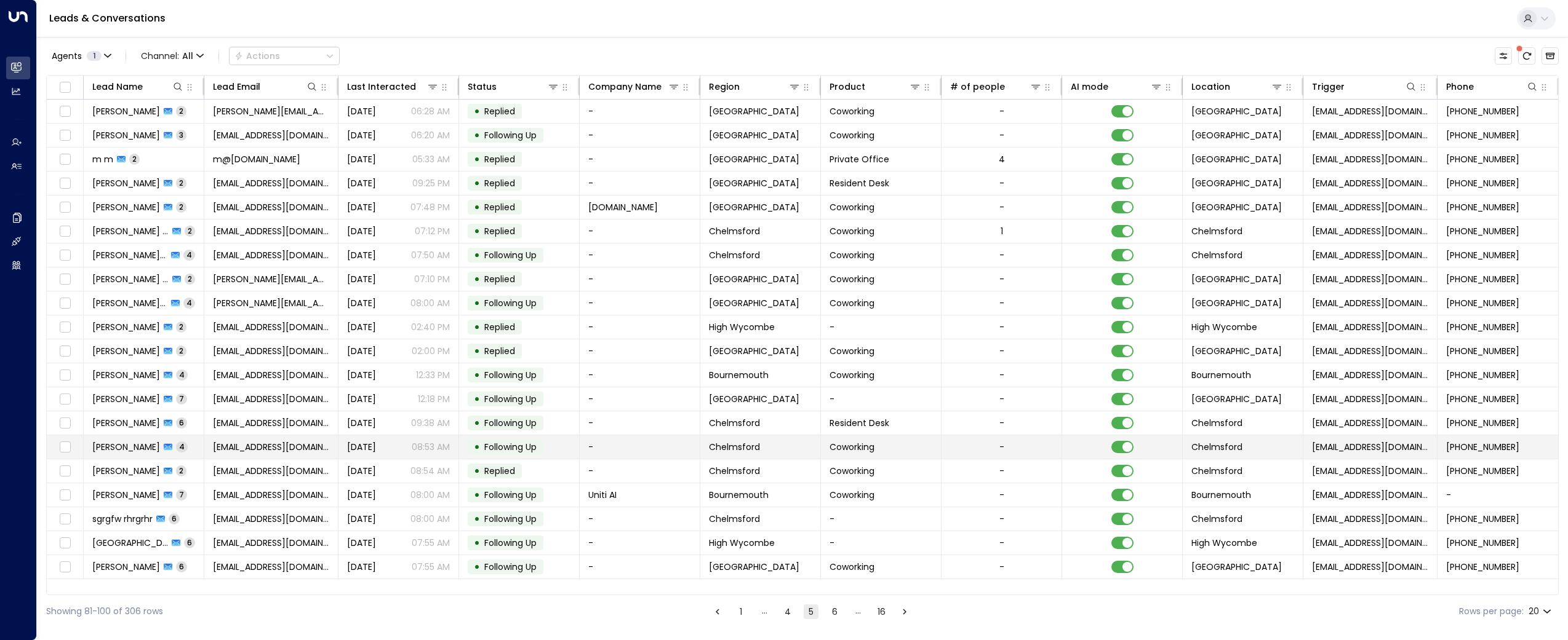
click at [108, 441] on span "[PERSON_NAME]" at bounding box center [126, 447] width 68 height 12
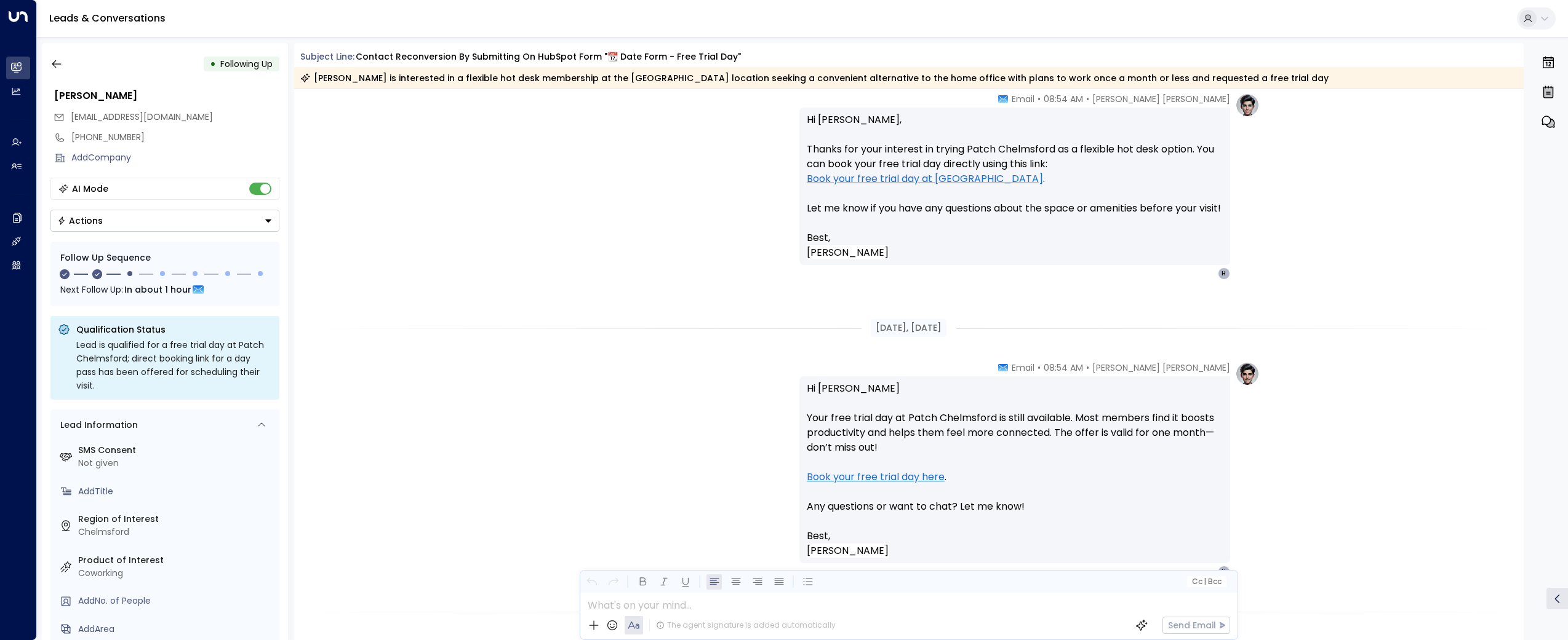
scroll to position [1353, 0]
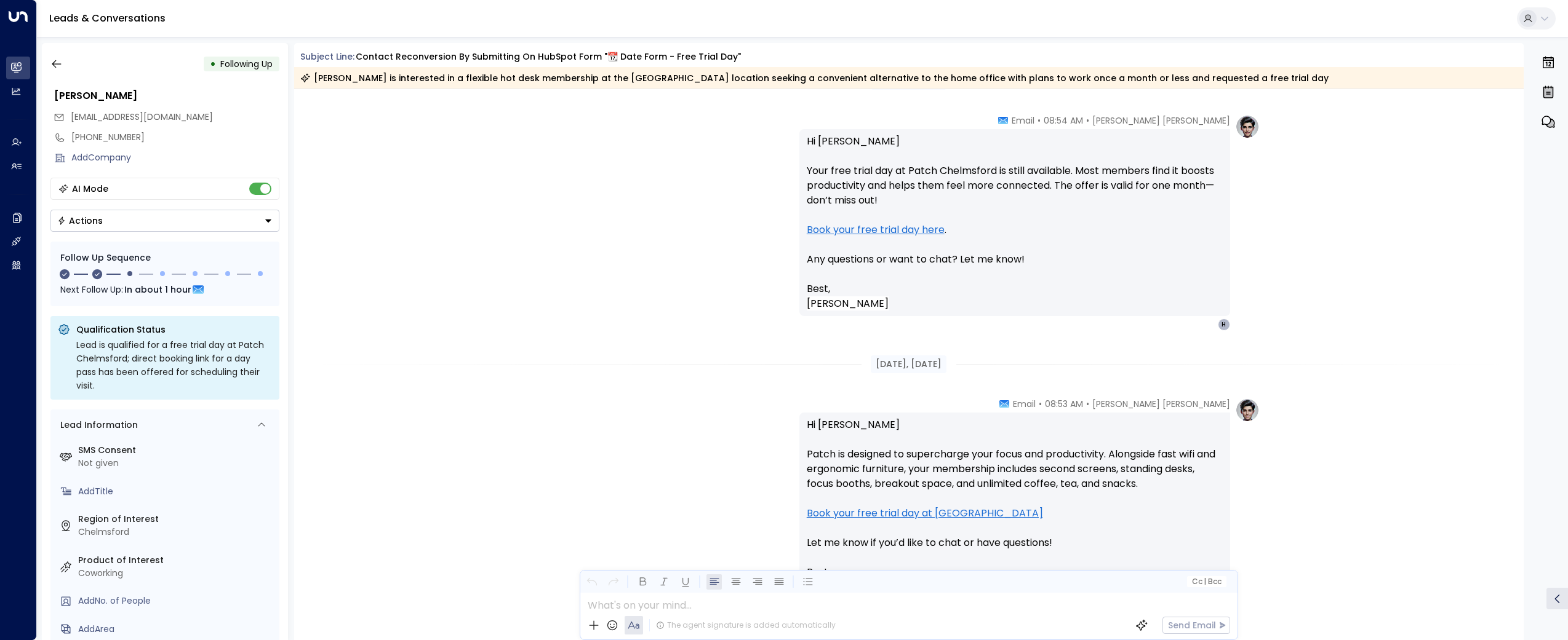
click at [56, 66] on icon "button" at bounding box center [56, 64] width 12 height 12
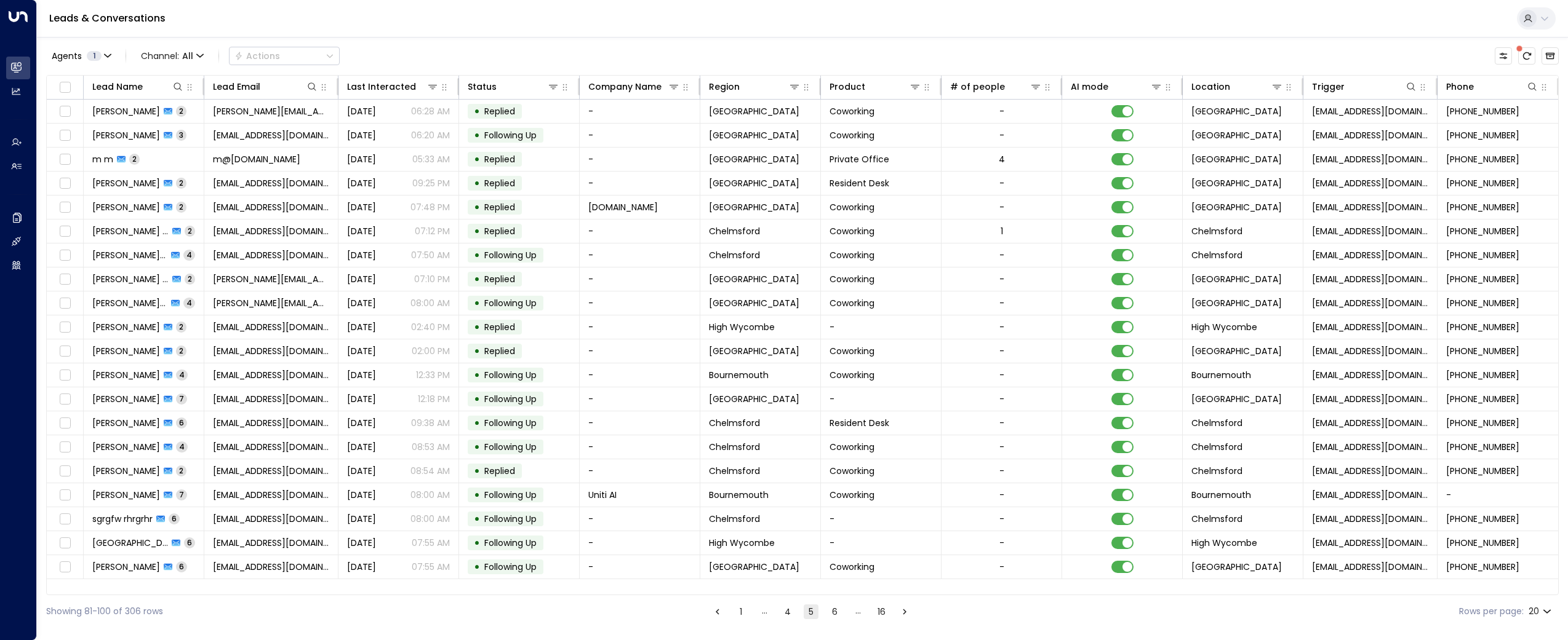
click at [829, 608] on button "6" at bounding box center [834, 612] width 15 height 15
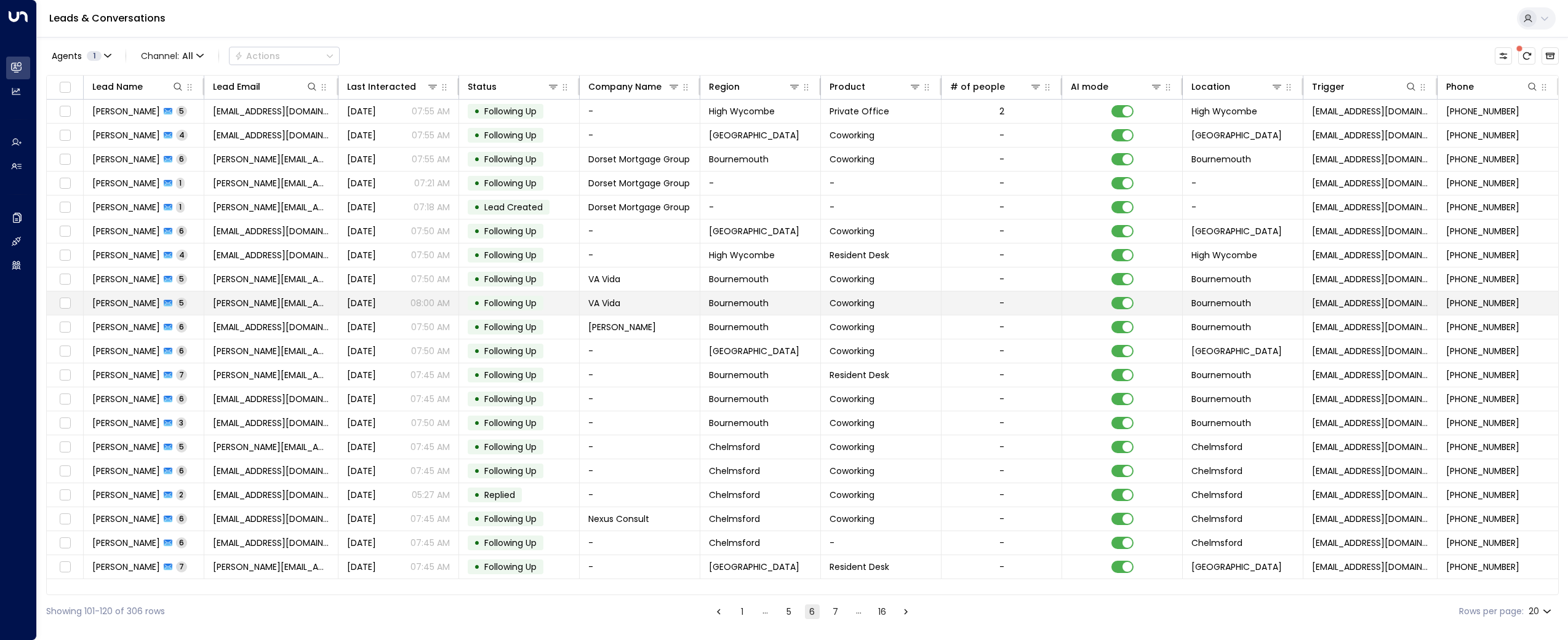
click at [259, 295] on td "[PERSON_NAME][EMAIL_ADDRESS][DOMAIN_NAME]" at bounding box center [271, 303] width 134 height 23
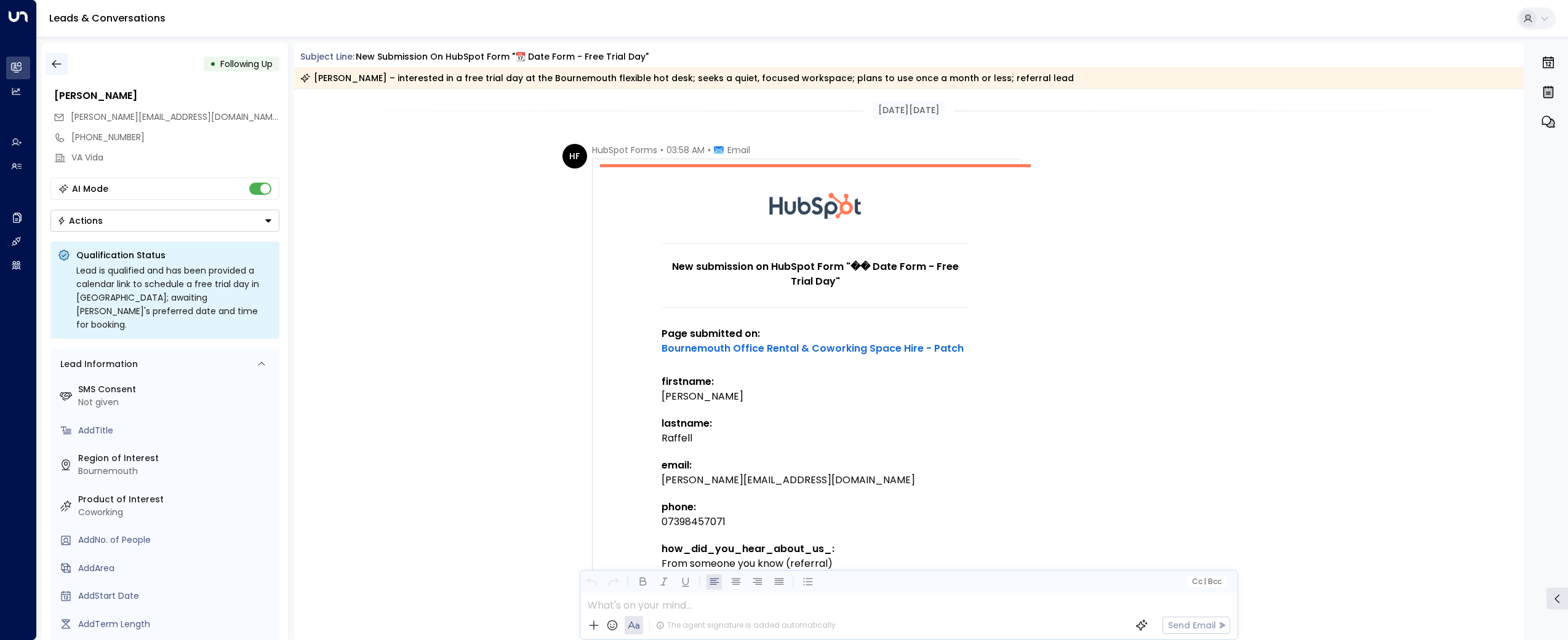
click at [51, 61] on icon "button" at bounding box center [56, 64] width 12 height 12
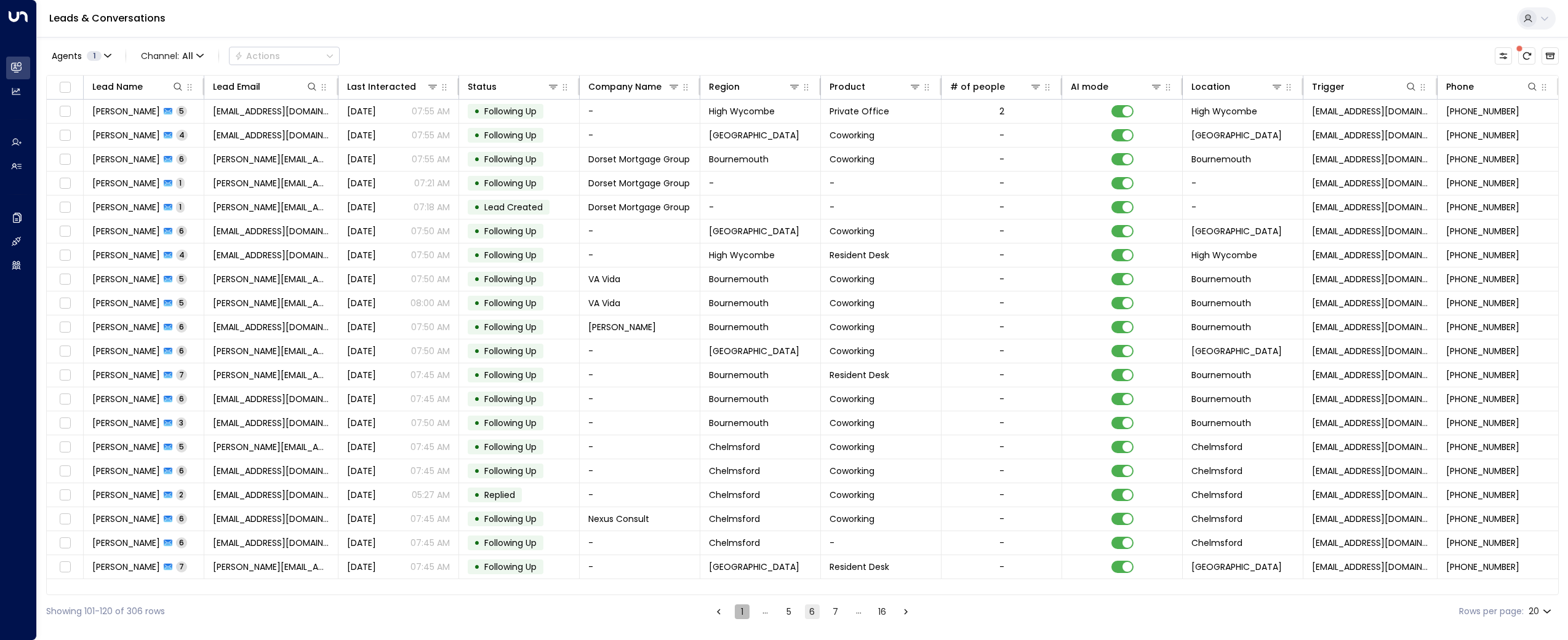
click at [741, 617] on button "1" at bounding box center [742, 612] width 15 height 15
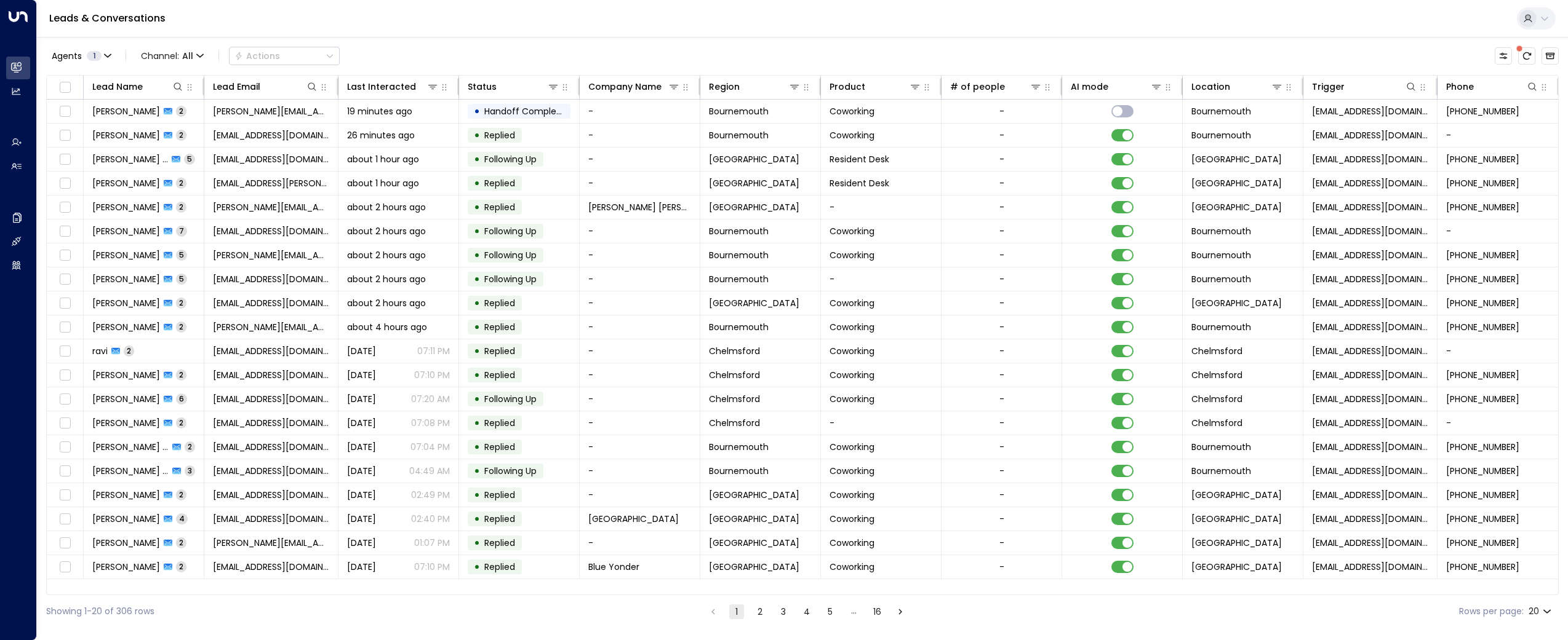
click at [761, 621] on div "Showing 1-20 of 306 rows 1 2 3 4 5 … 16 Rows per page: 20 **" at bounding box center [802, 612] width 1512 height 32
click at [780, 612] on button "3" at bounding box center [783, 612] width 15 height 15
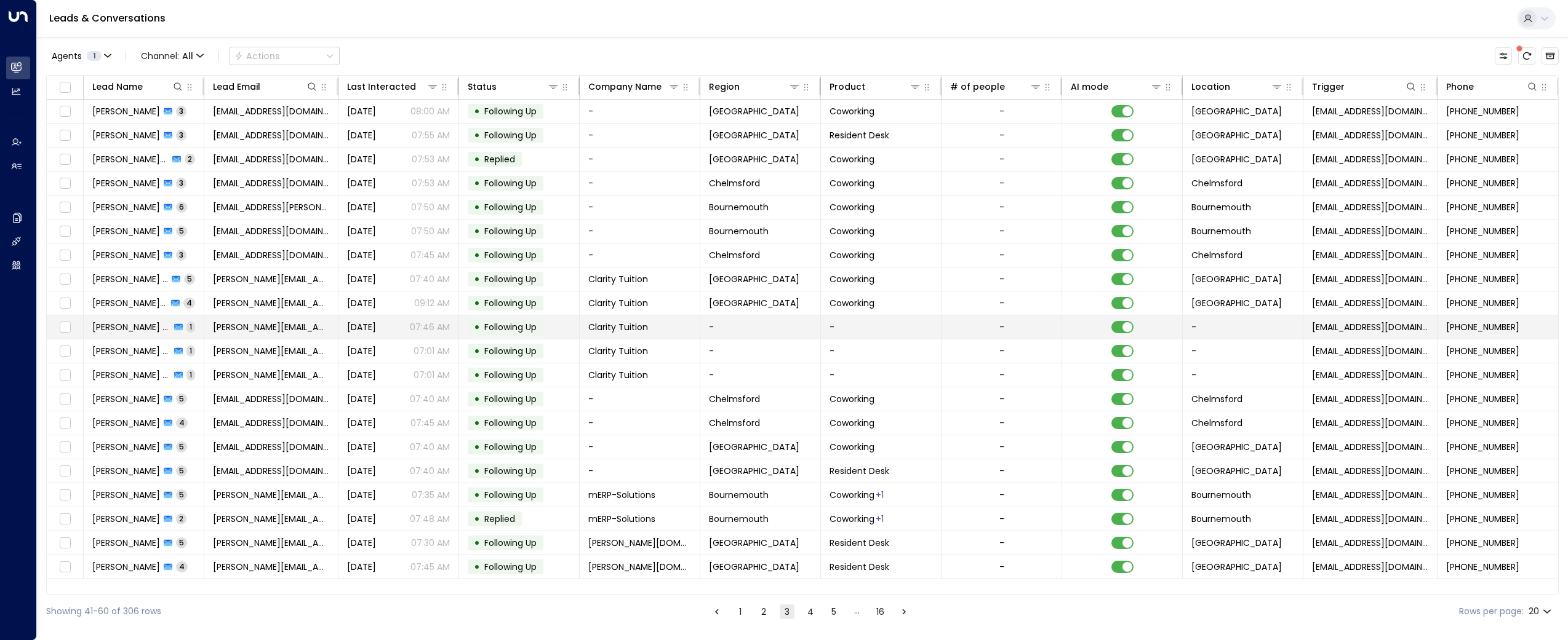
click at [289, 324] on span "[PERSON_NAME][EMAIL_ADDRESS][DOMAIN_NAME]" at bounding box center [271, 326] width 116 height 12
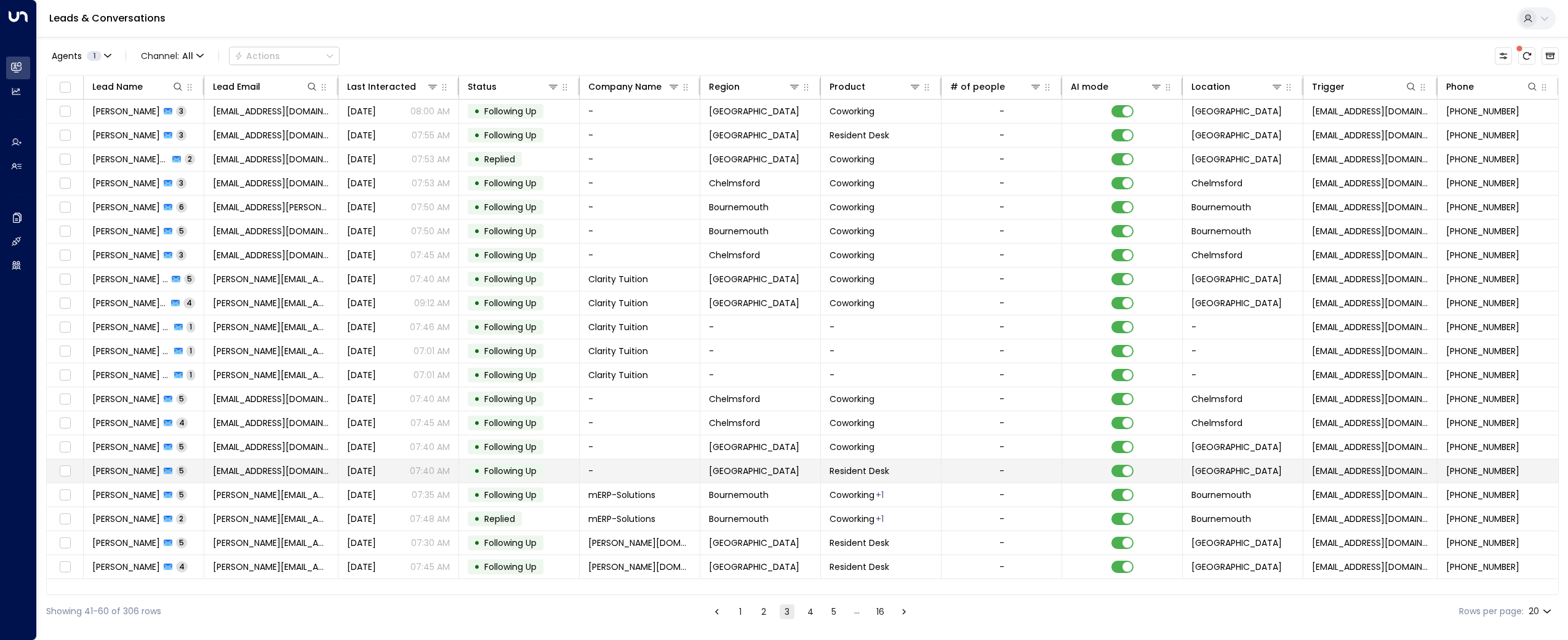
click at [226, 467] on span "[EMAIL_ADDRESS][DOMAIN_NAME]" at bounding box center [271, 471] width 116 height 12
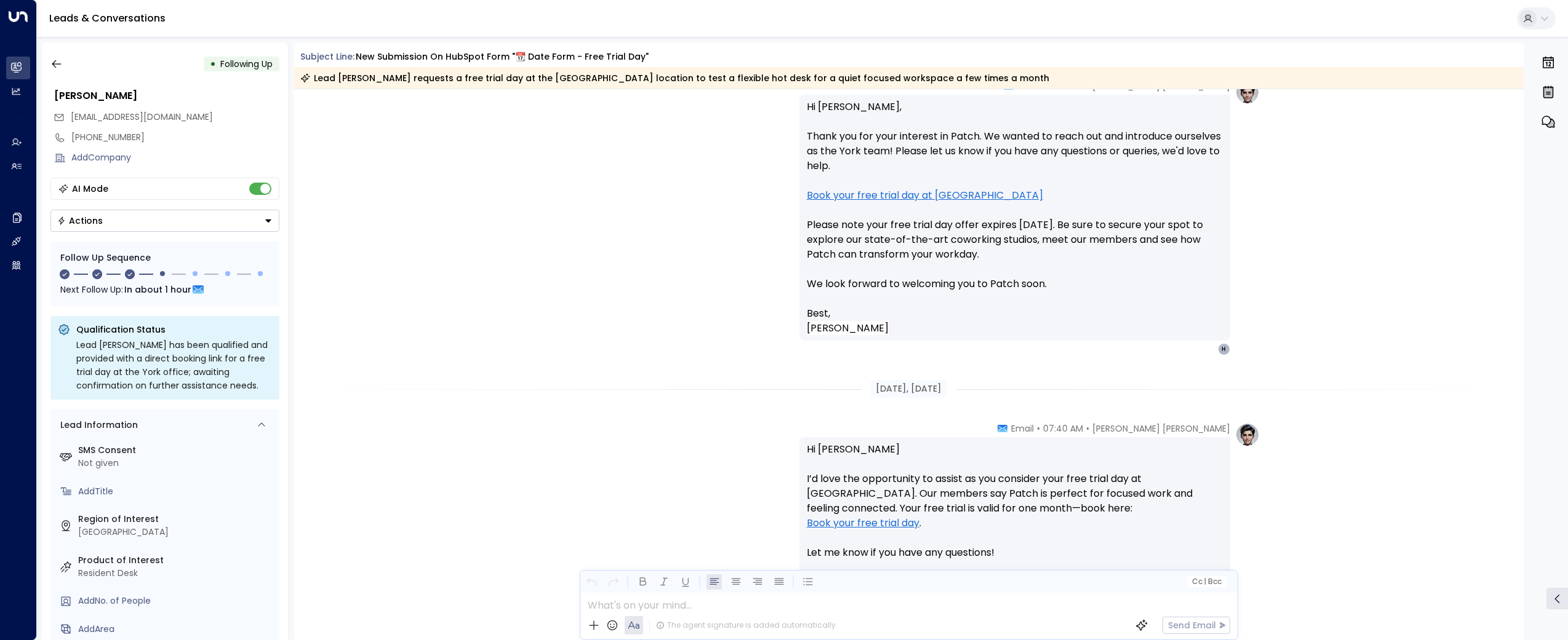
scroll to position [945, 0]
